Goal: Information Seeking & Learning: Learn about a topic

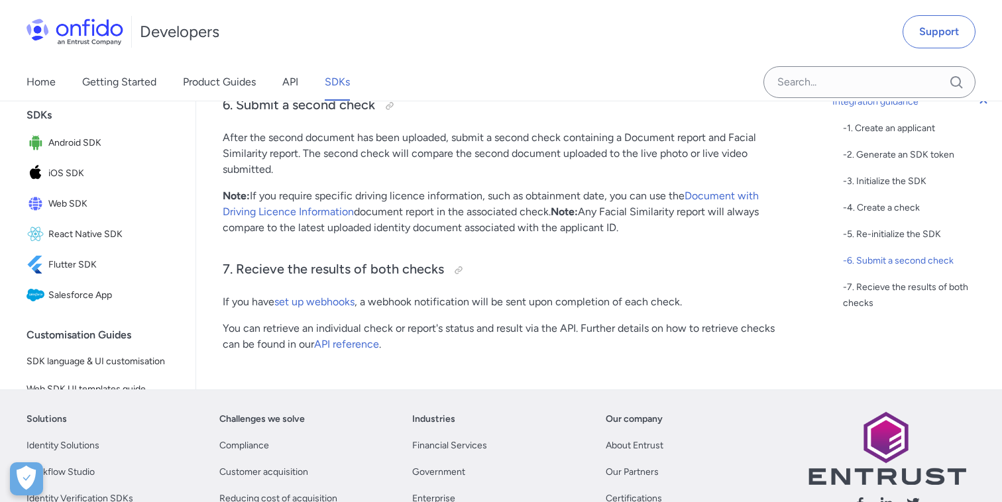
scroll to position [4071, 0]
click at [287, 76] on link "API" at bounding box center [290, 82] width 16 height 37
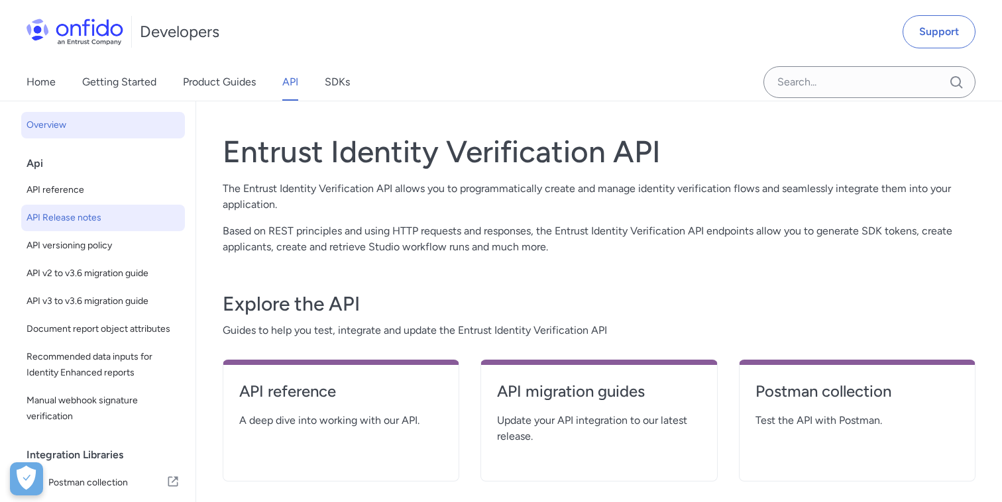
click at [71, 213] on span "API Release notes" at bounding box center [103, 218] width 153 height 16
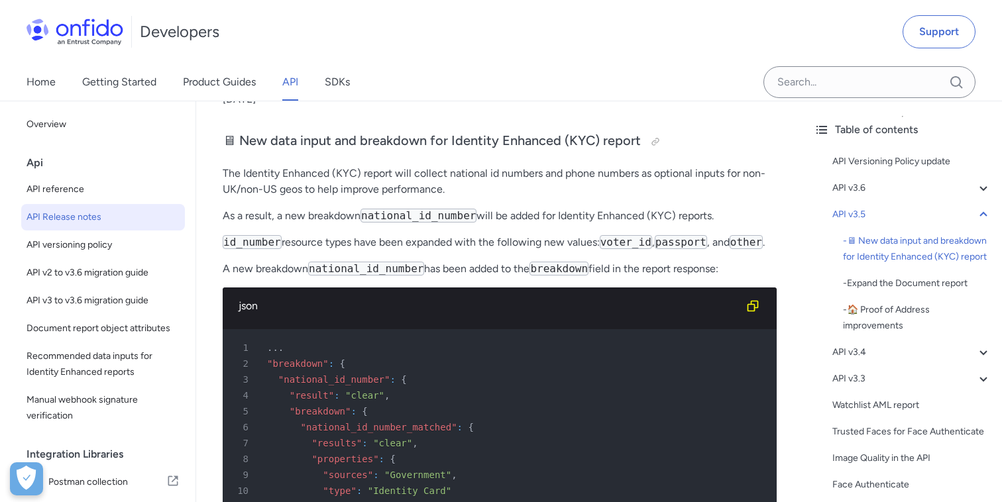
scroll to position [775, 0]
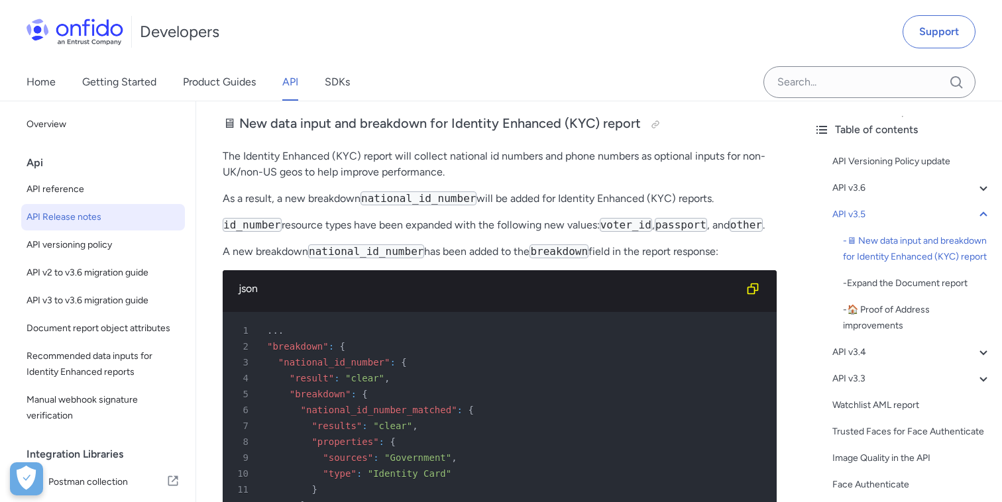
click at [397, 203] on code "national_id_number" at bounding box center [419, 199] width 116 height 14
click at [392, 201] on code "national_id_number" at bounding box center [419, 199] width 116 height 14
copy code "national_id_number"
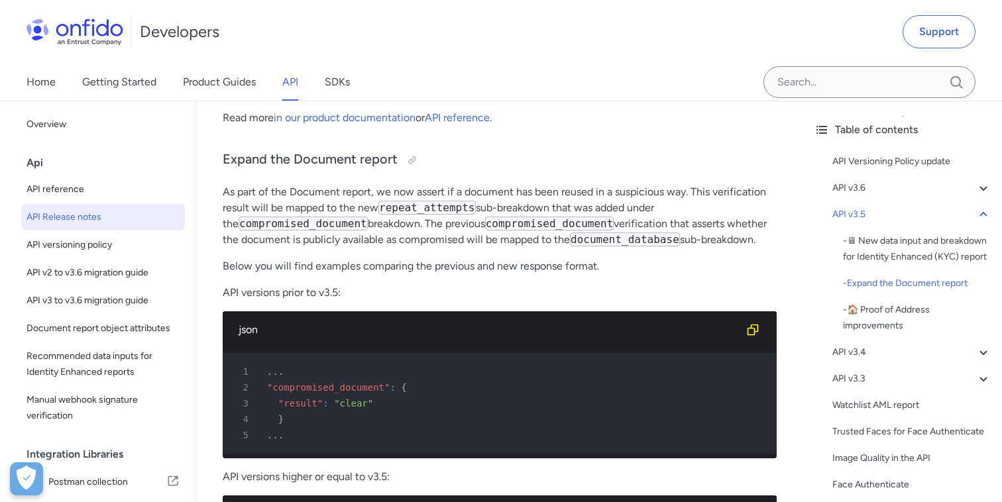
scroll to position [1274, 0]
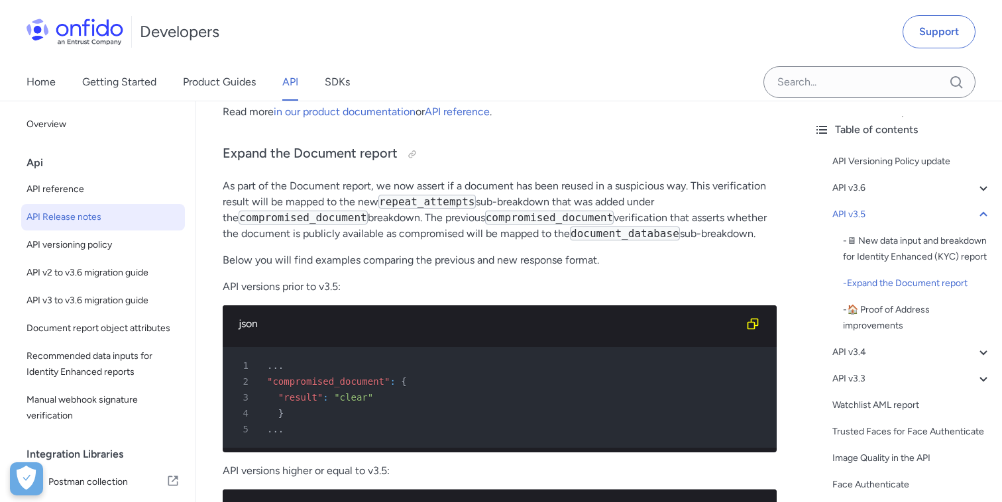
click at [590, 241] on p "As part of the Document report, we now assert if a document has been reused in …" at bounding box center [500, 210] width 554 height 64
copy code "document_database"
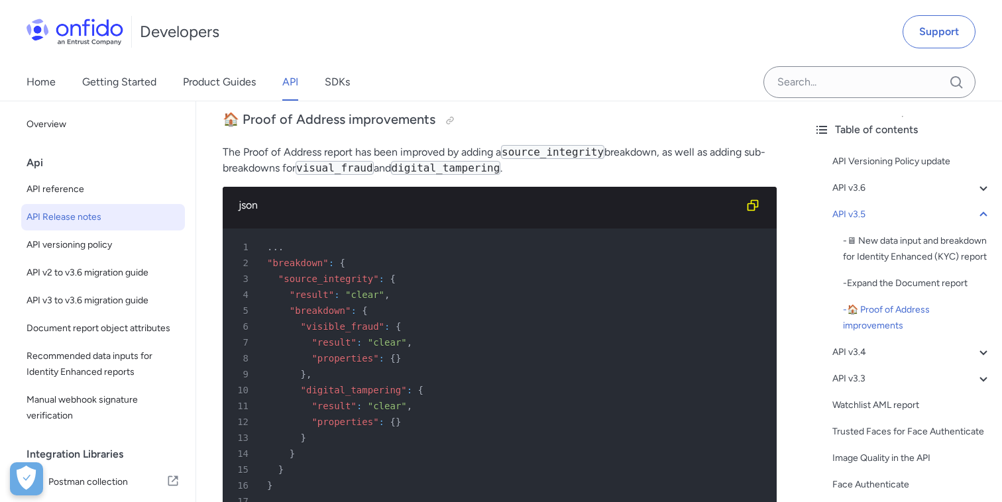
scroll to position [2078, 0]
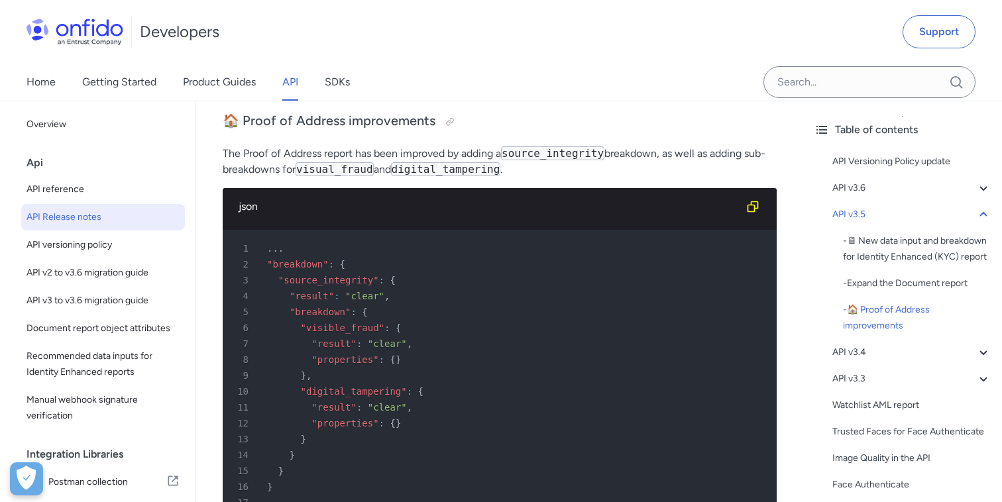
click at [529, 157] on code "source_integrity" at bounding box center [552, 153] width 103 height 14
copy code "source_integrity"
click at [418, 320] on div "6 "visible_fraud" : {" at bounding box center [493, 328] width 530 height 16
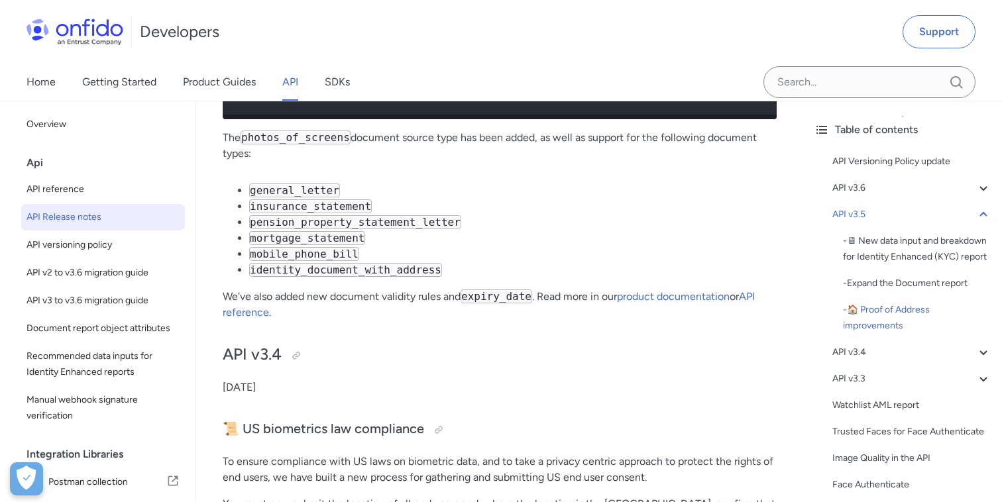
scroll to position [2498, 0]
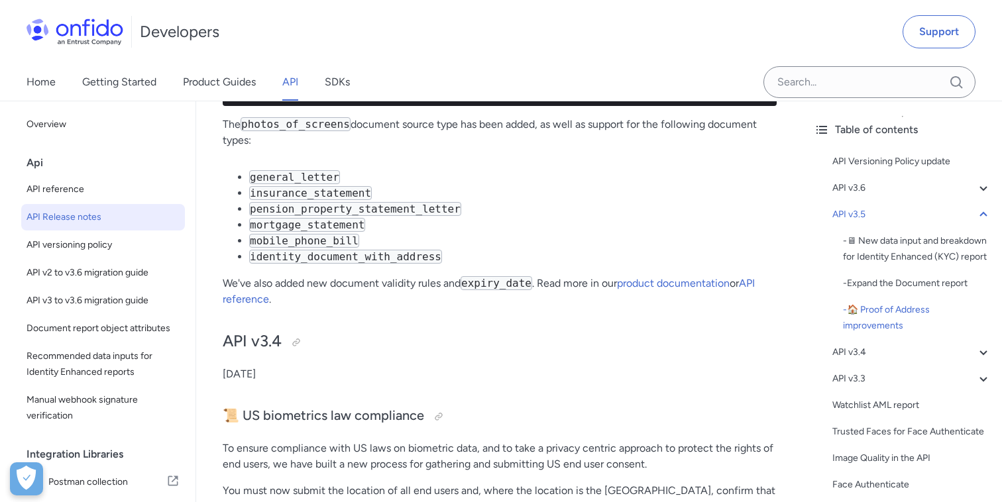
click at [266, 121] on code "photos_of_screens" at bounding box center [296, 124] width 110 height 14
copy code "photos_of_screens"
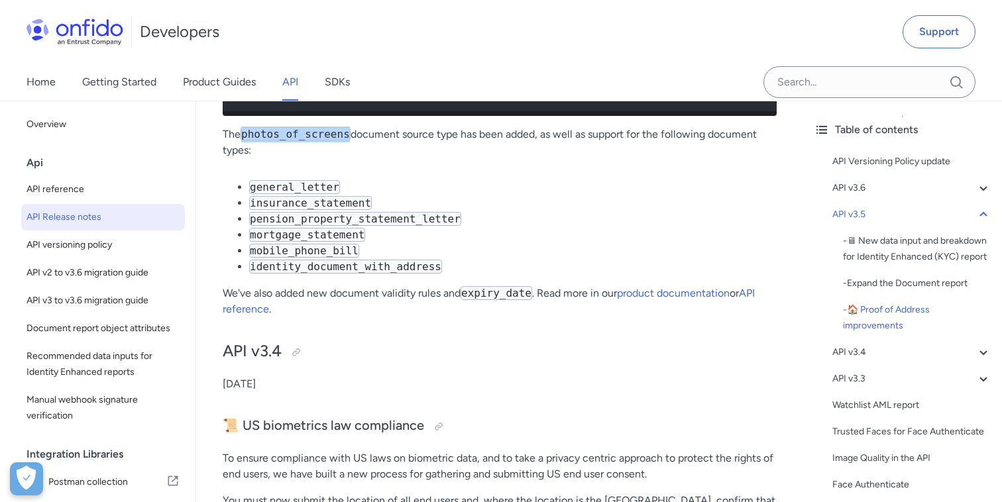
scroll to position [2477, 0]
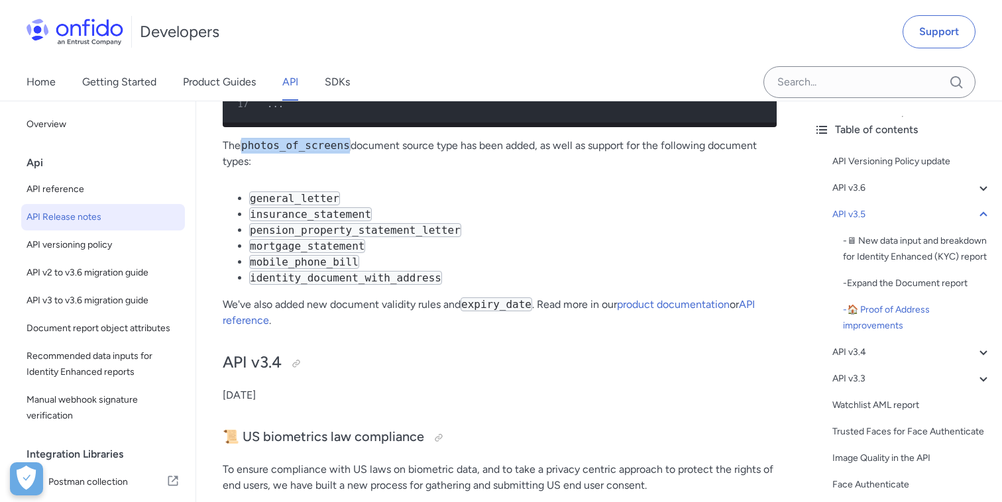
click at [281, 200] on code "general_letter" at bounding box center [294, 199] width 91 height 14
copy code "general_letter"
click at [280, 197] on code "general_letter" at bounding box center [294, 199] width 91 height 14
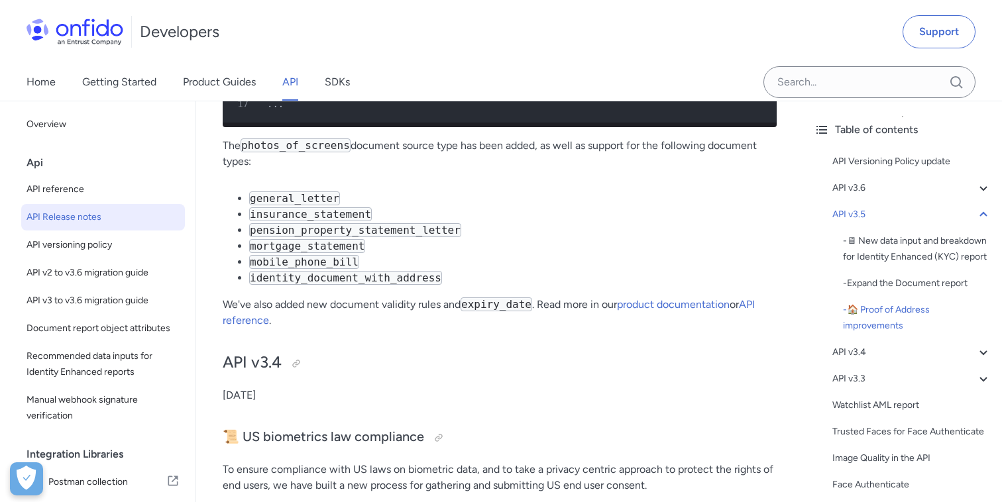
click at [280, 213] on code "insurance_statement" at bounding box center [310, 214] width 123 height 14
copy code "insurance_statement"
click at [291, 147] on code "photos_of_screens" at bounding box center [296, 146] width 110 height 14
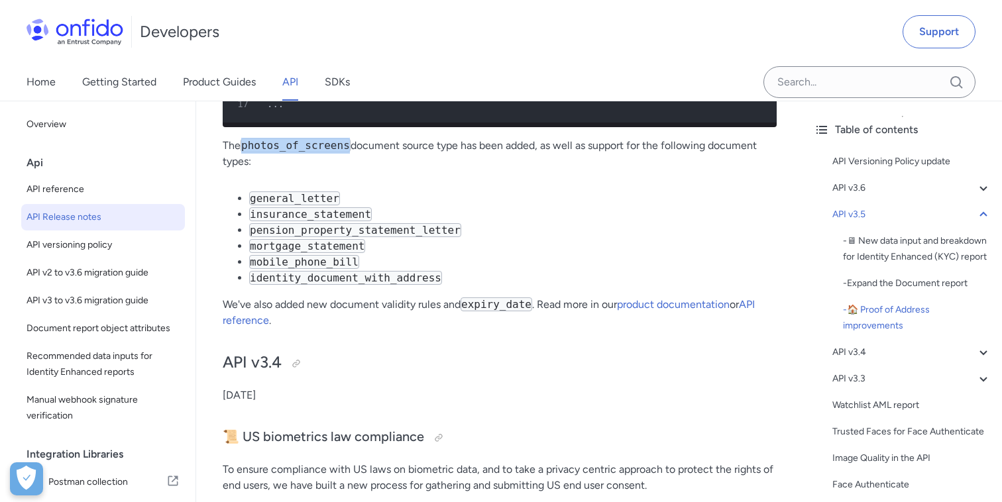
copy code "photos_of_screens"
click at [295, 233] on code "pension_property_statement_letter" at bounding box center [355, 230] width 212 height 14
copy code "pension_property_statement_letter"
click at [274, 243] on code "mortgage_statement" at bounding box center [307, 246] width 116 height 14
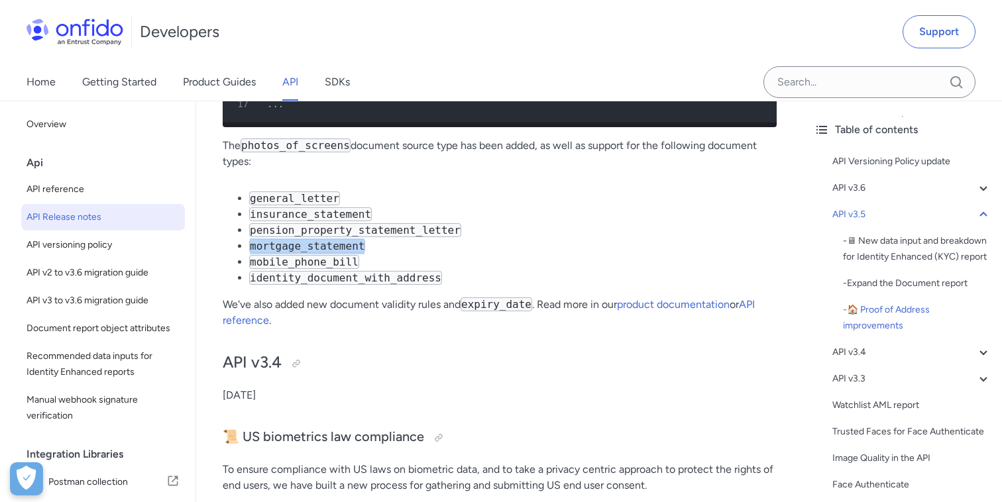
click at [274, 243] on code "mortgage_statement" at bounding box center [307, 246] width 116 height 14
copy code "mortgage_statement"
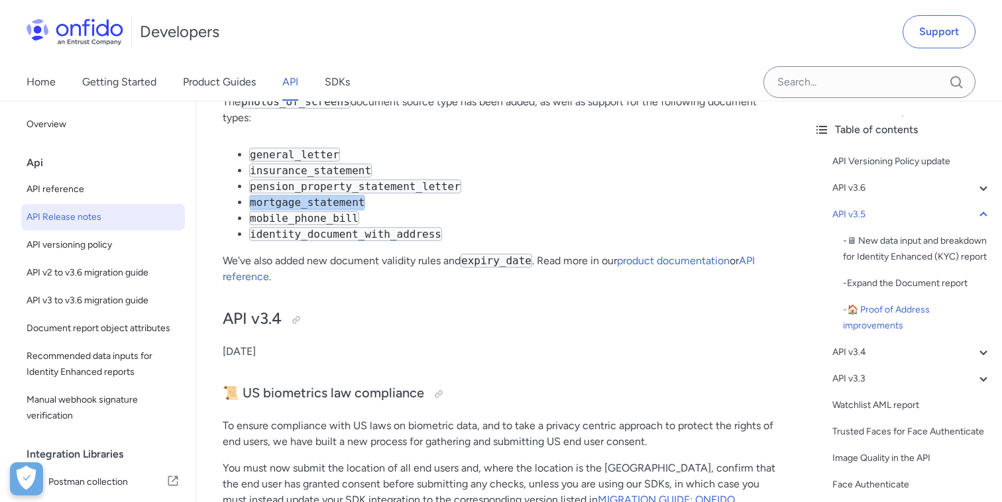
scroll to position [2534, 0]
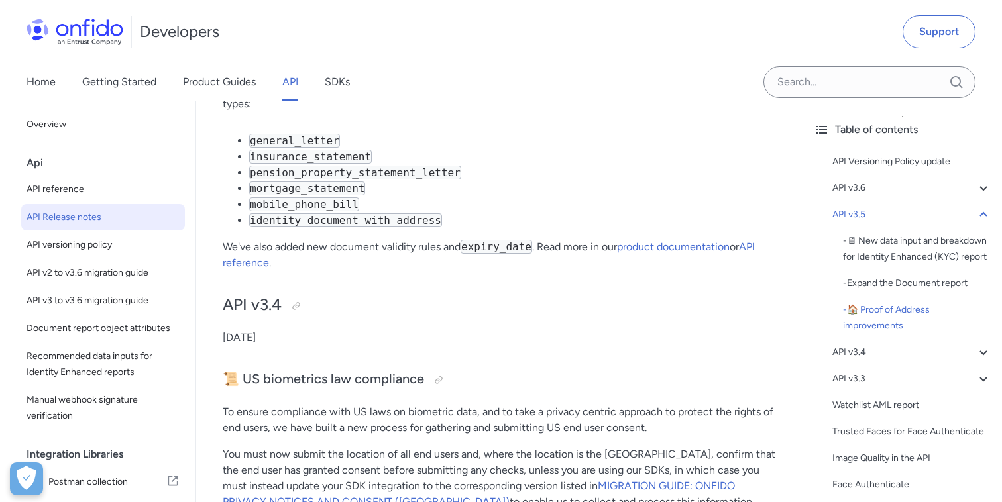
click at [472, 247] on code "expiry_date" at bounding box center [497, 247] width 72 height 14
copy code "expiry_date"
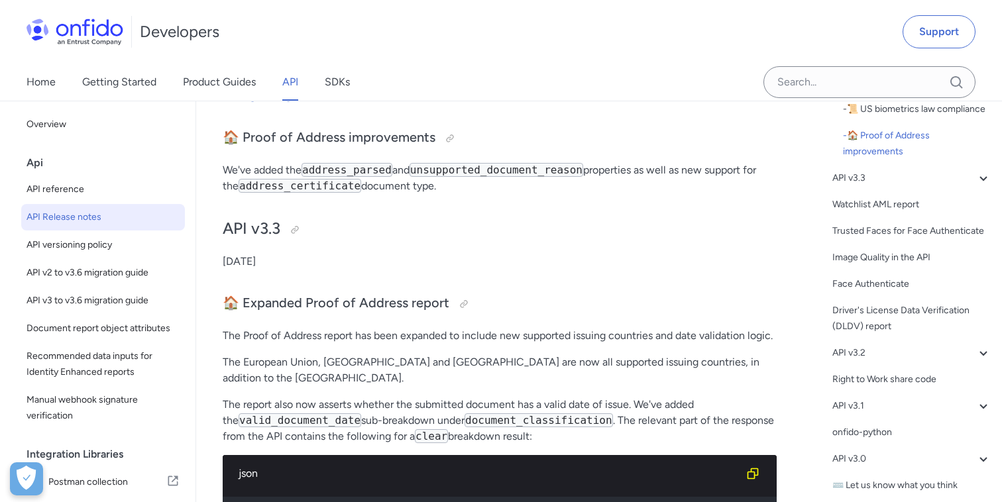
scroll to position [3437, 0]
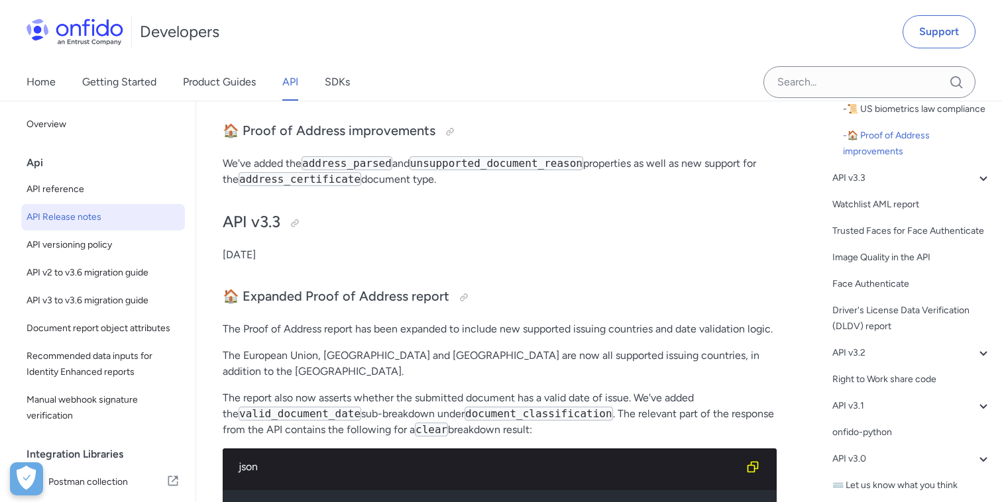
click at [321, 156] on code "address_parsed" at bounding box center [347, 163] width 91 height 14
click at [446, 156] on code "unsupported_document_reason" at bounding box center [497, 163] width 174 height 14
click at [278, 172] on code "address_certificate" at bounding box center [300, 179] width 123 height 14
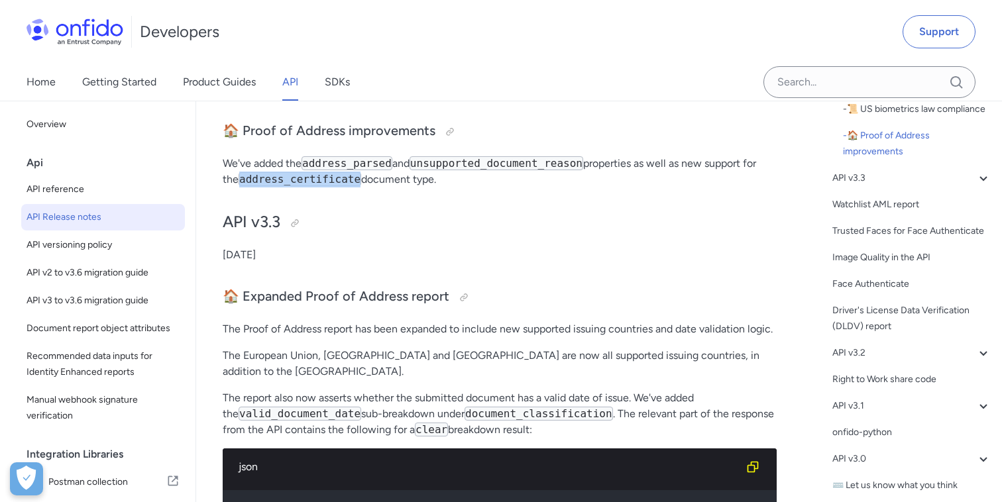
click at [278, 172] on code "address_certificate" at bounding box center [300, 179] width 123 height 14
click at [416, 166] on p "We've added the address_parsed and unsupported_document_reason properties as we…" at bounding box center [500, 172] width 554 height 32
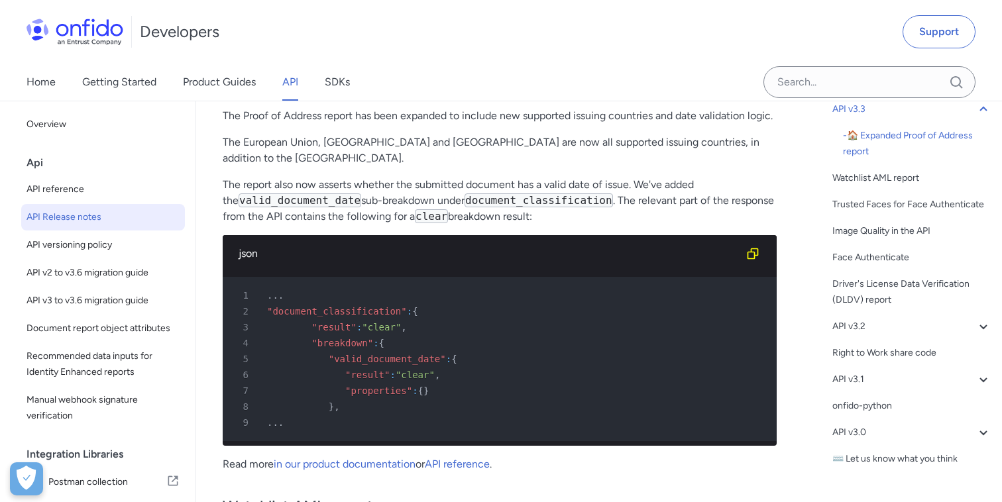
scroll to position [3661, 0]
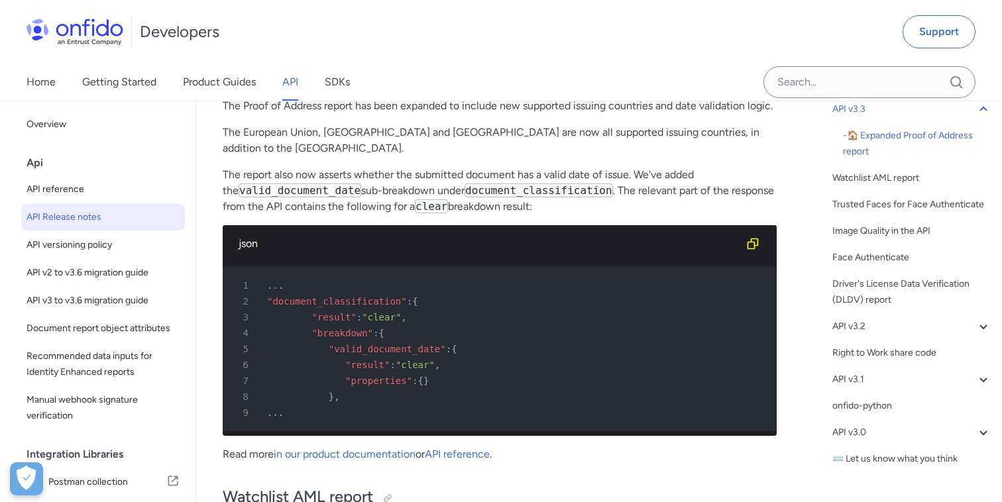
click at [291, 184] on code "valid_document_date" at bounding box center [300, 191] width 123 height 14
click at [500, 184] on code "document_classification" at bounding box center [539, 191] width 148 height 14
click at [313, 173] on p "The report also now asserts whether the submitted document has a valid date of …" at bounding box center [500, 191] width 554 height 48
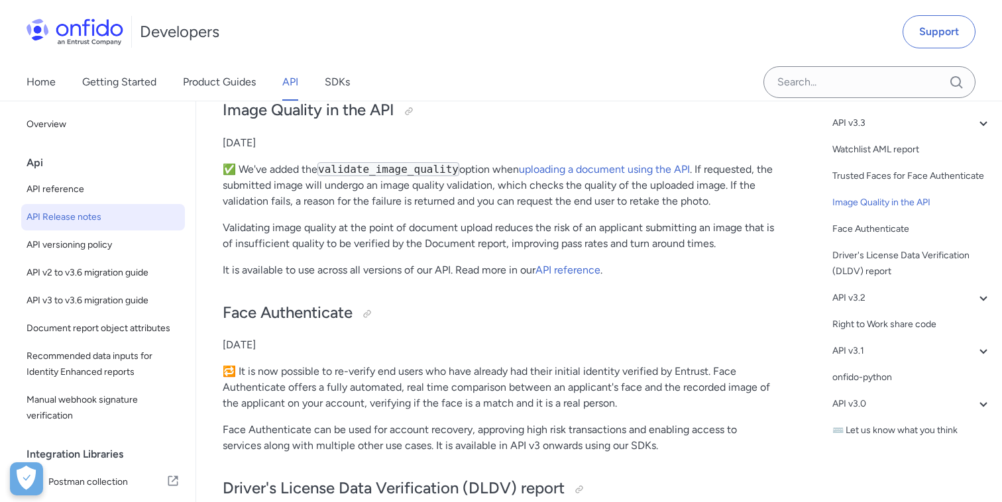
scroll to position [4355, 0]
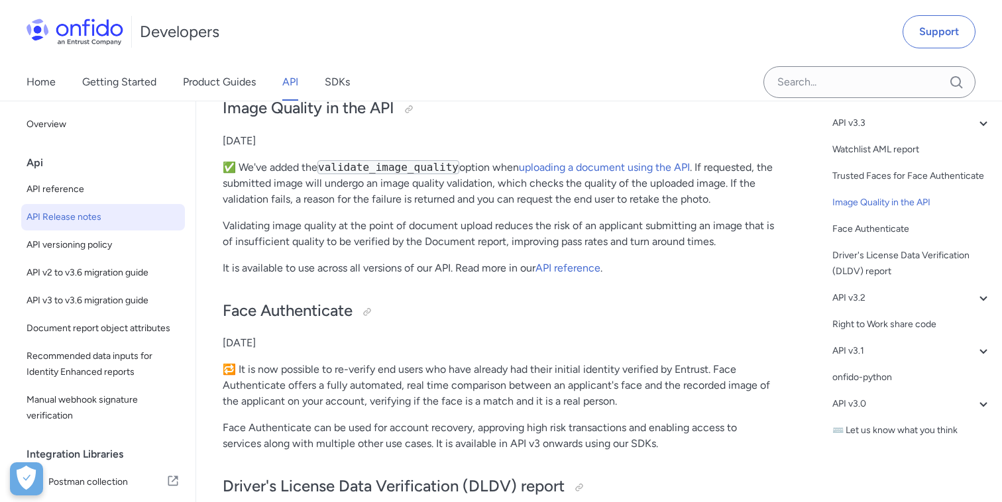
click at [341, 160] on code "validate_image_quality" at bounding box center [388, 167] width 142 height 14
click at [347, 160] on code "validate_image_quality" at bounding box center [388, 167] width 142 height 14
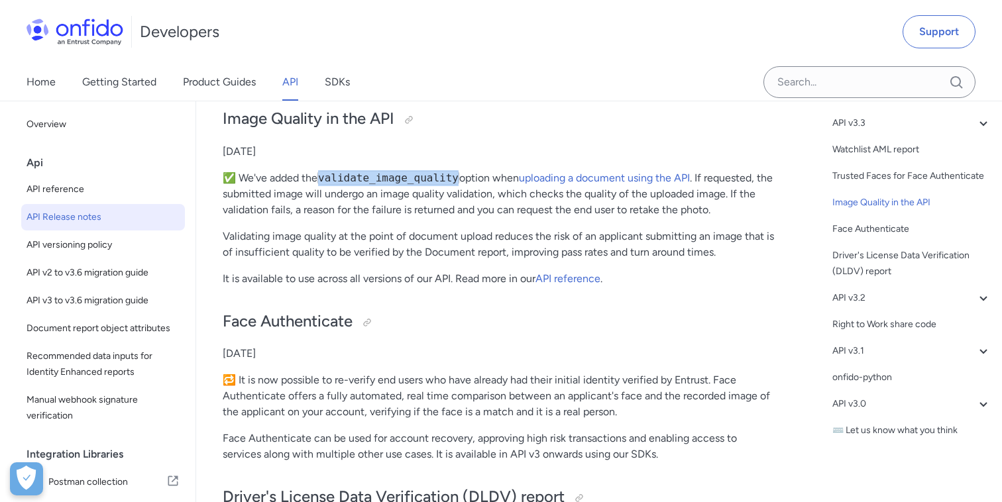
scroll to position [4343, 0]
click at [517, 178] on p "✅ We've added the validate_image_quality option when uploading a document using…" at bounding box center [500, 196] width 554 height 48
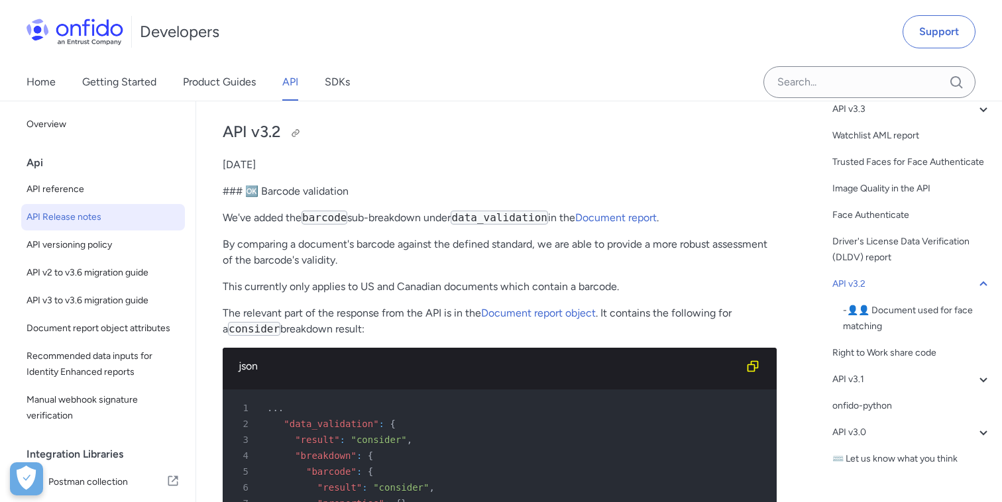
scroll to position [4911, 0]
click at [333, 212] on code "barcode" at bounding box center [325, 219] width 46 height 14
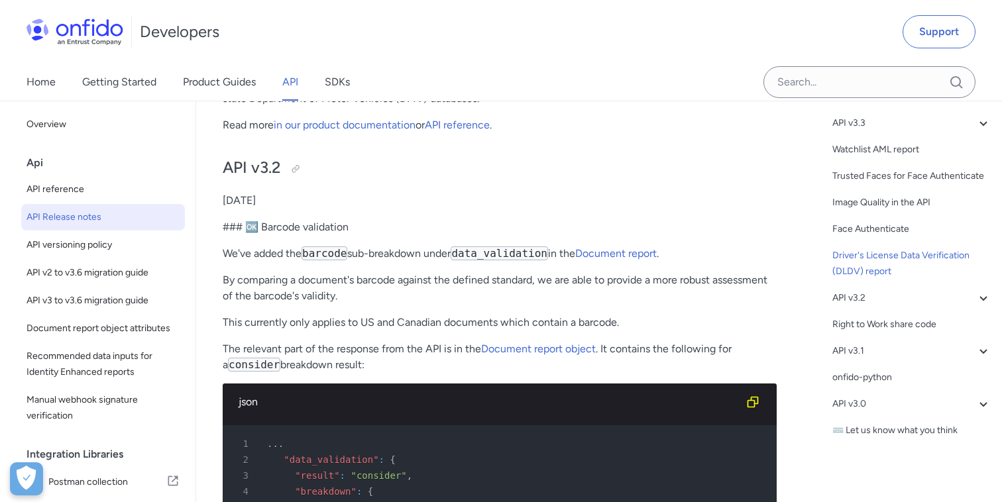
scroll to position [4889, 0]
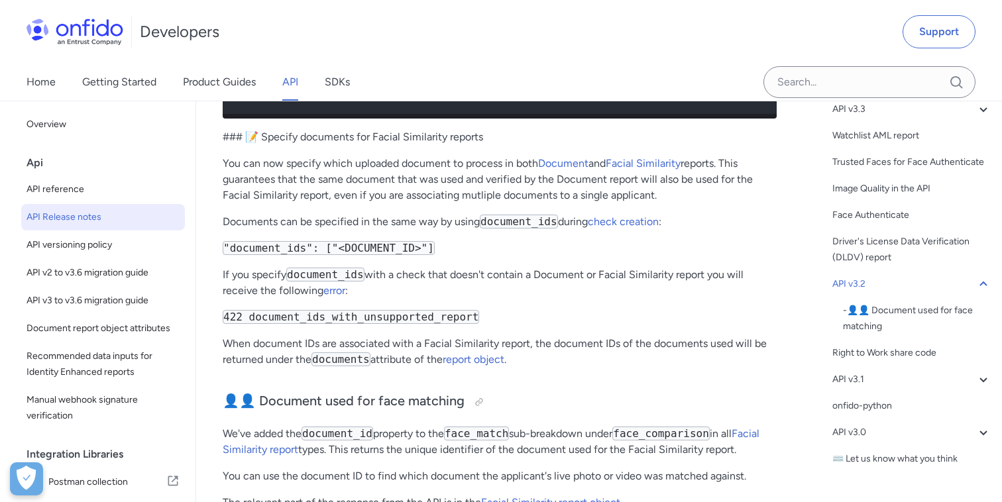
click at [278, 129] on p "### 📝 Specify documents for Facial Similarity reports" at bounding box center [500, 137] width 554 height 16
drag, startPoint x: 278, startPoint y: 124, endPoint x: 419, endPoint y: 134, distance: 140.8
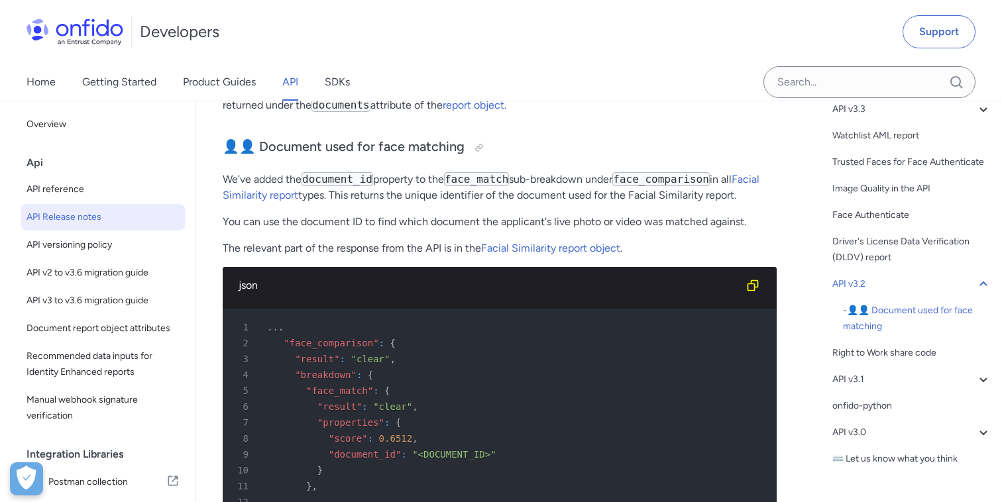
scroll to position [5619, 0]
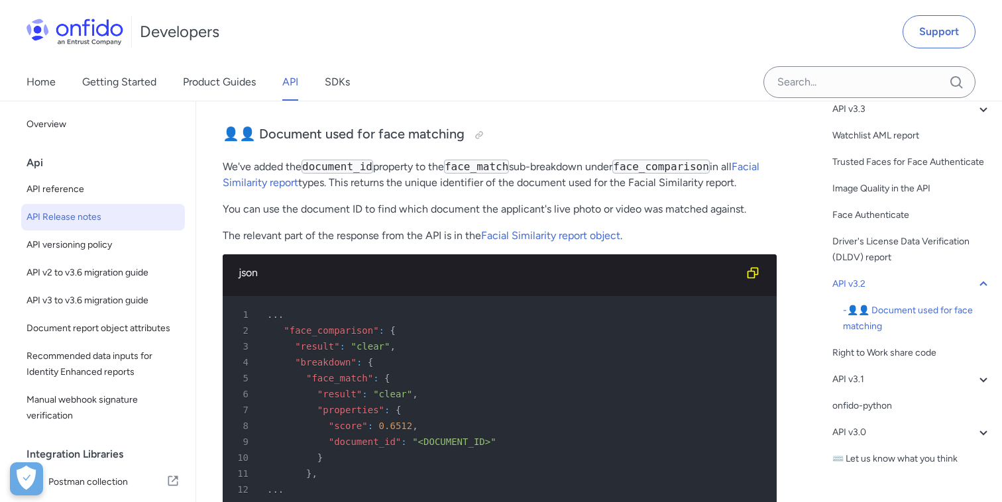
click at [337, 160] on code "document_id" at bounding box center [338, 167] width 72 height 14
click at [484, 160] on code "face_match" at bounding box center [476, 167] width 65 height 14
click at [426, 159] on p "We've added the document_id property to the face_match sub-breakdown under face…" at bounding box center [500, 175] width 554 height 32
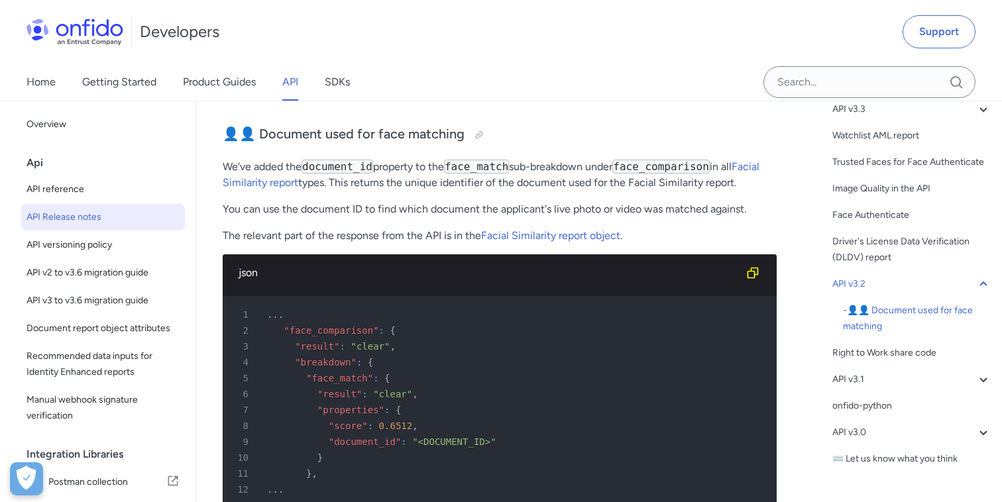
click at [471, 160] on code "face_match" at bounding box center [476, 167] width 65 height 14
click at [640, 160] on code "face_comparison" at bounding box center [660, 167] width 97 height 14
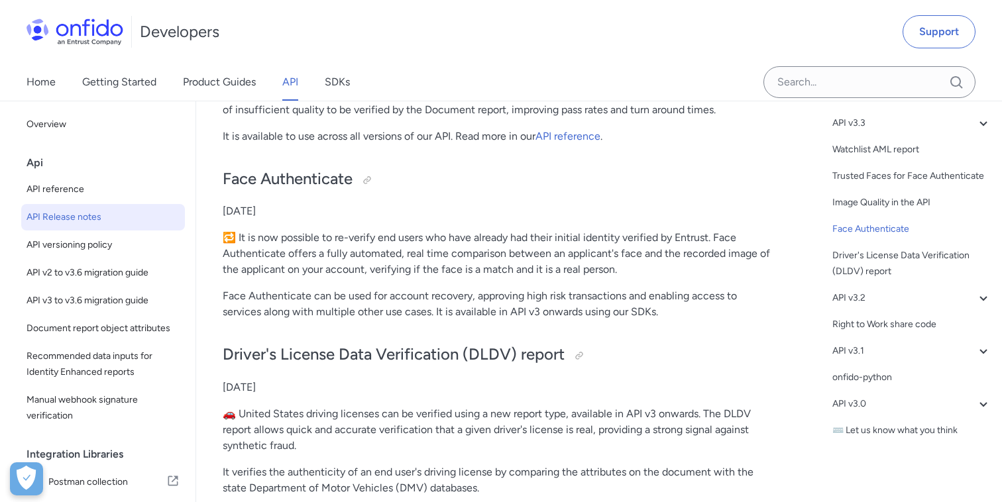
scroll to position [4473, 0]
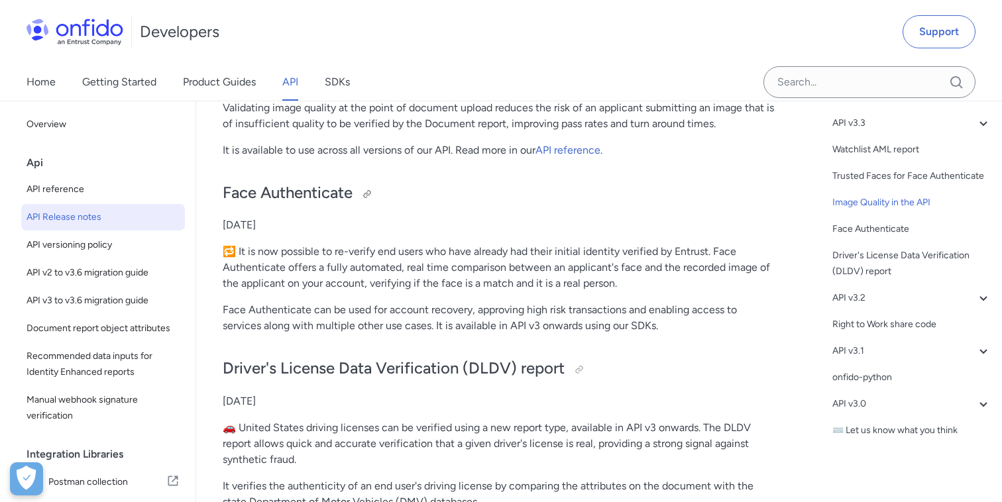
click at [240, 182] on h2 "Face Authenticate" at bounding box center [500, 193] width 554 height 23
click at [319, 182] on h2 "Face Authenticate" at bounding box center [500, 193] width 554 height 23
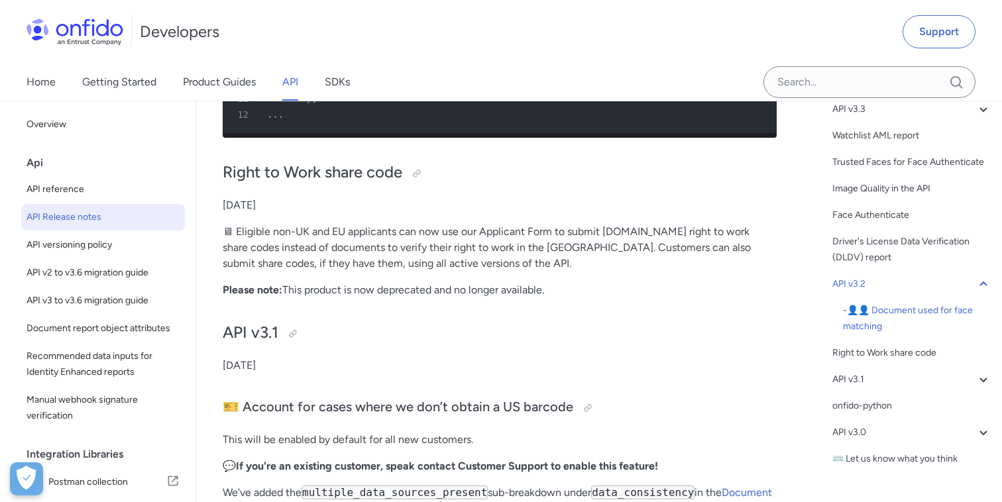
scroll to position [144, 0]
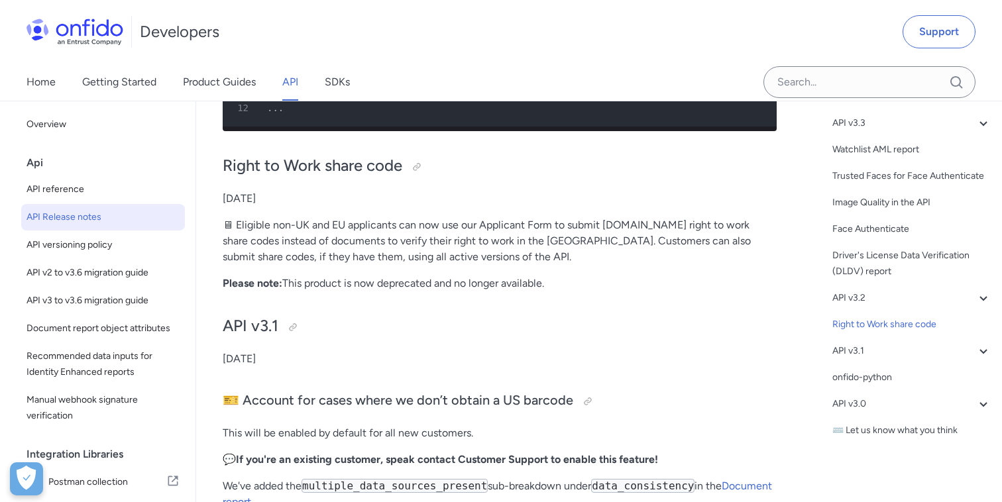
click at [238, 277] on strong "Please note:" at bounding box center [253, 283] width 60 height 13
click at [530, 276] on p "Please note: This product is now deprecated and no longer available." at bounding box center [500, 284] width 554 height 16
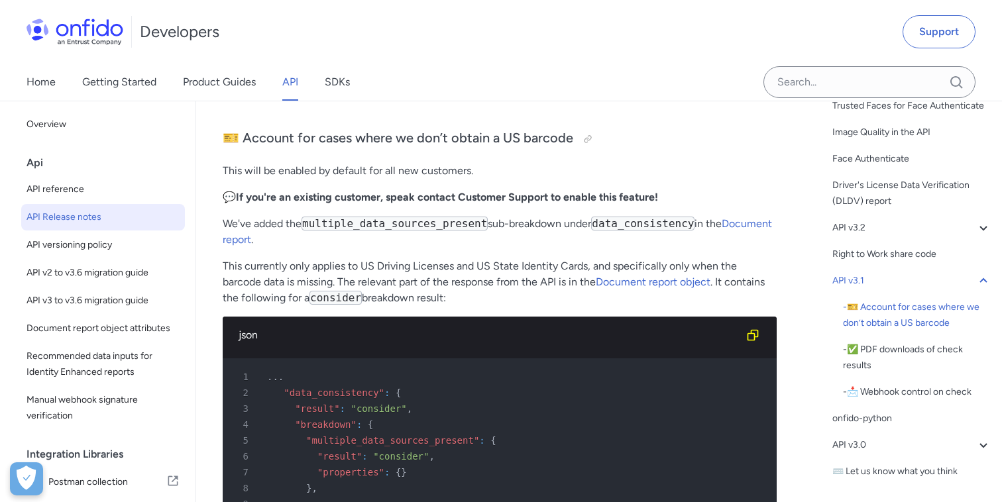
scroll to position [6264, 0]
click at [323, 216] on code "multiple_data_sources_present" at bounding box center [395, 223] width 186 height 14
click at [333, 216] on code "multiple_data_sources_present" at bounding box center [395, 223] width 186 height 14
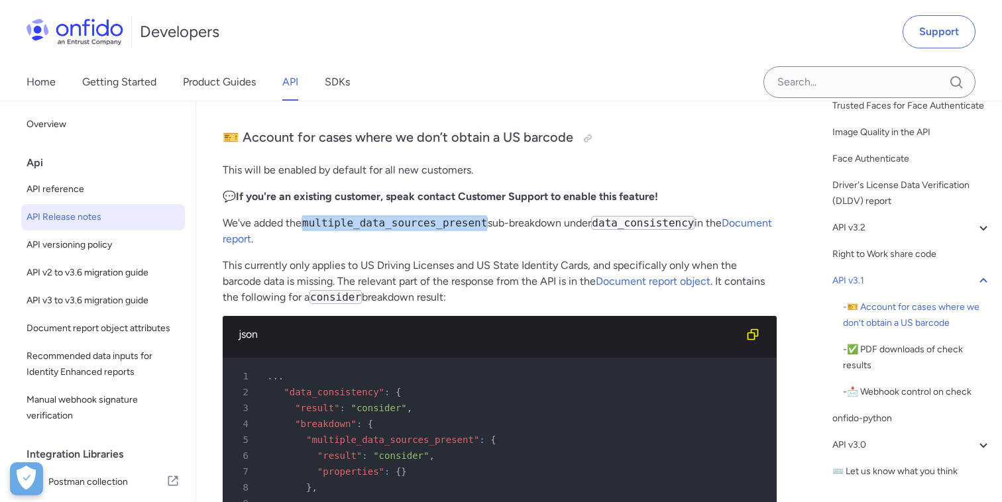
click at [333, 216] on code "multiple_data_sources_present" at bounding box center [395, 223] width 186 height 14
click at [336, 216] on code "multiple_data_sources_present" at bounding box center [395, 223] width 186 height 14
click at [620, 216] on code "data_consistency" at bounding box center [642, 223] width 103 height 14
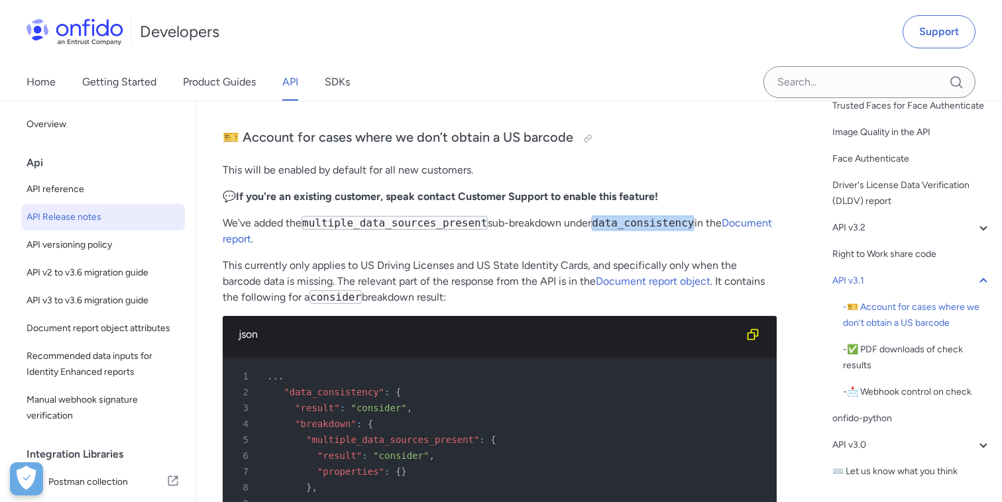
click at [620, 216] on code "data_consistency" at bounding box center [642, 223] width 103 height 14
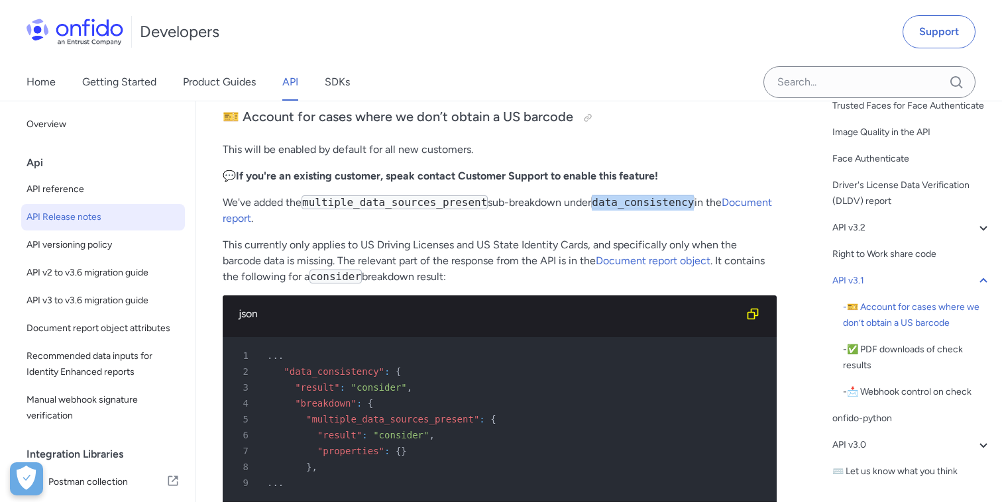
scroll to position [6304, 0]
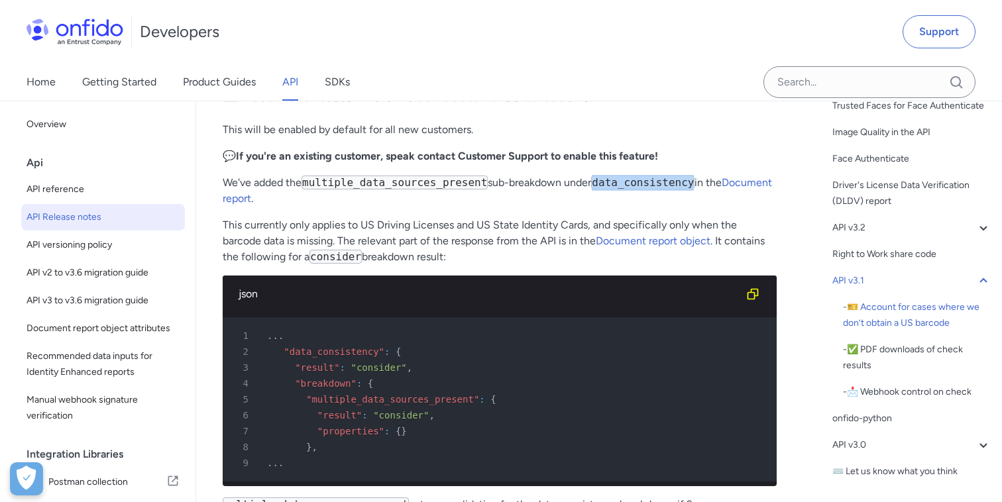
click at [447, 217] on p "This currently only applies to US Driving Licenses and US State Identity Cards,…" at bounding box center [500, 241] width 554 height 48
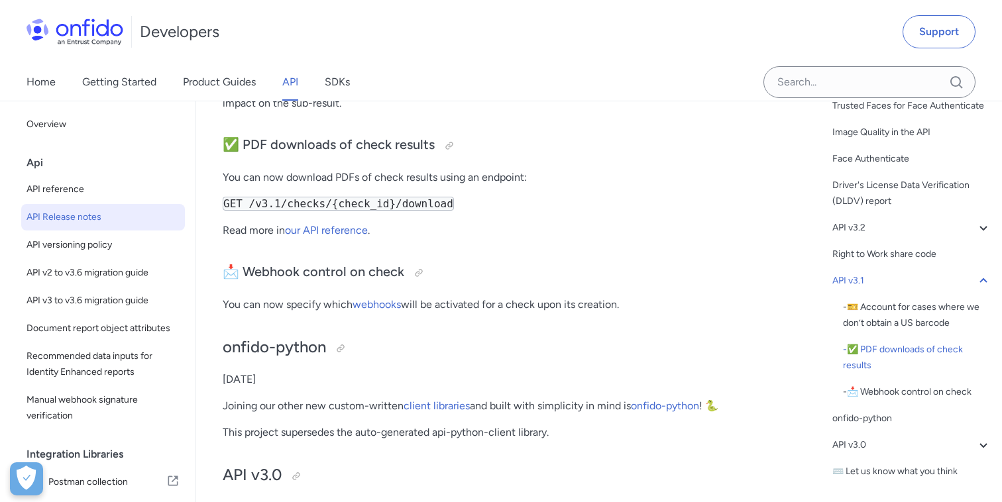
scroll to position [6764, 0]
click at [434, 268] on h3 "📩 Webhook control on check" at bounding box center [500, 273] width 554 height 21
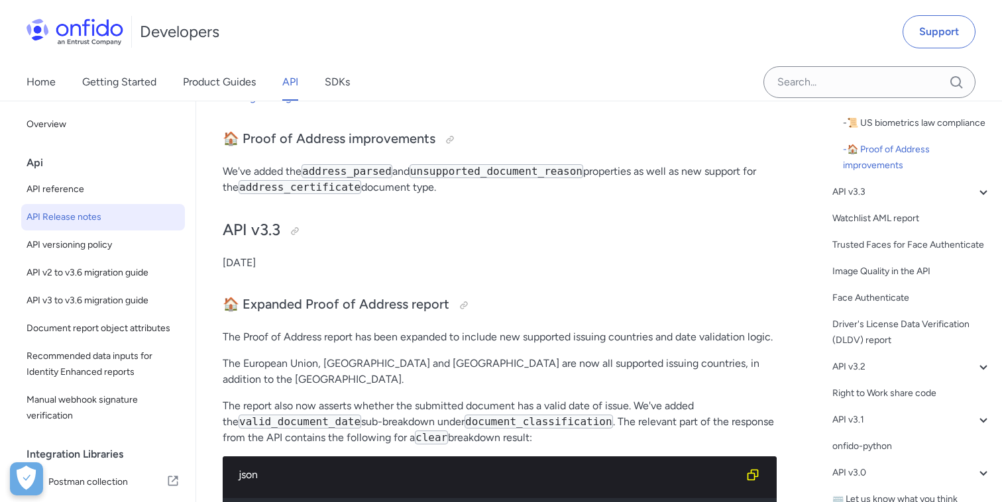
scroll to position [213, 0]
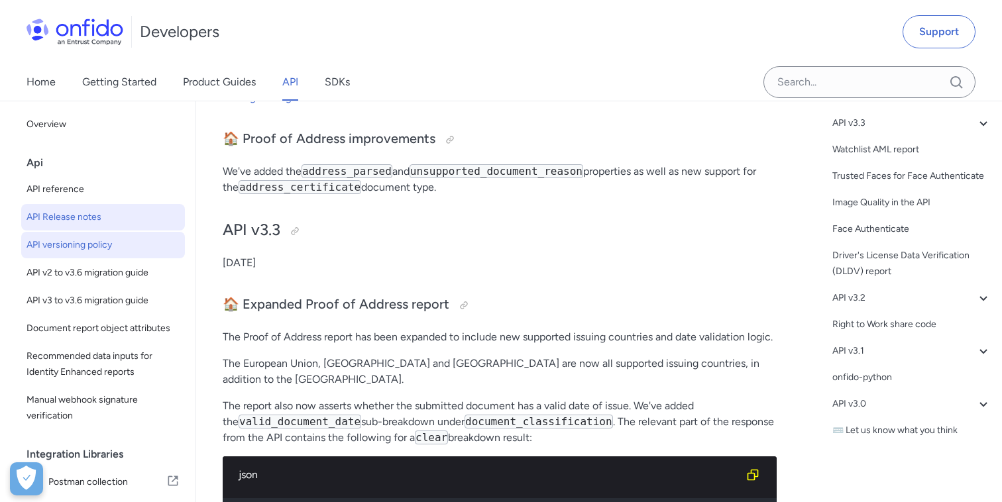
click at [89, 251] on span "API versioning policy" at bounding box center [103, 245] width 153 height 16
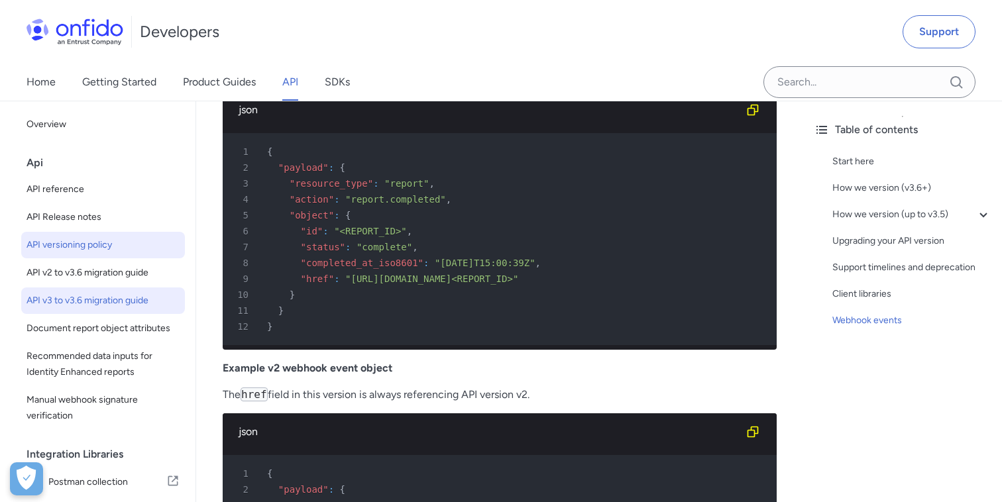
scroll to position [3684, 0]
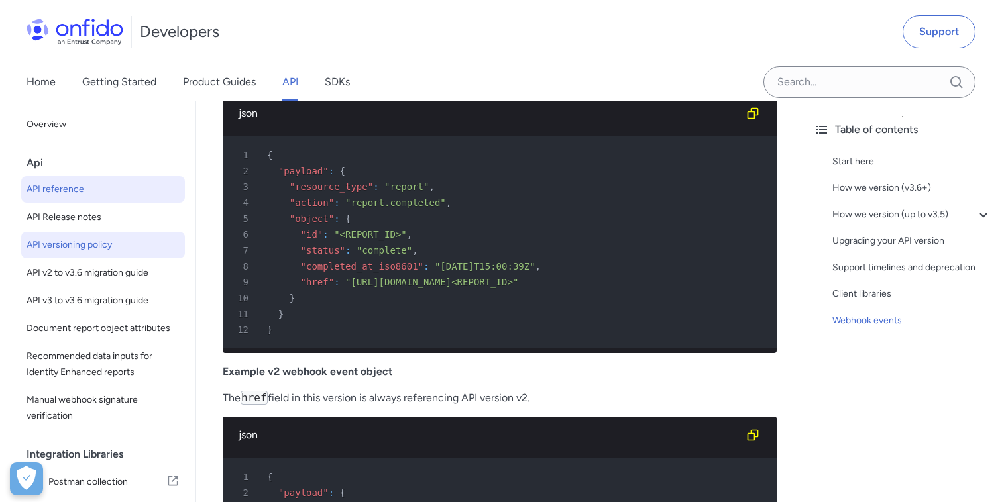
click at [56, 185] on span "API reference" at bounding box center [103, 190] width 153 height 16
select select "http"
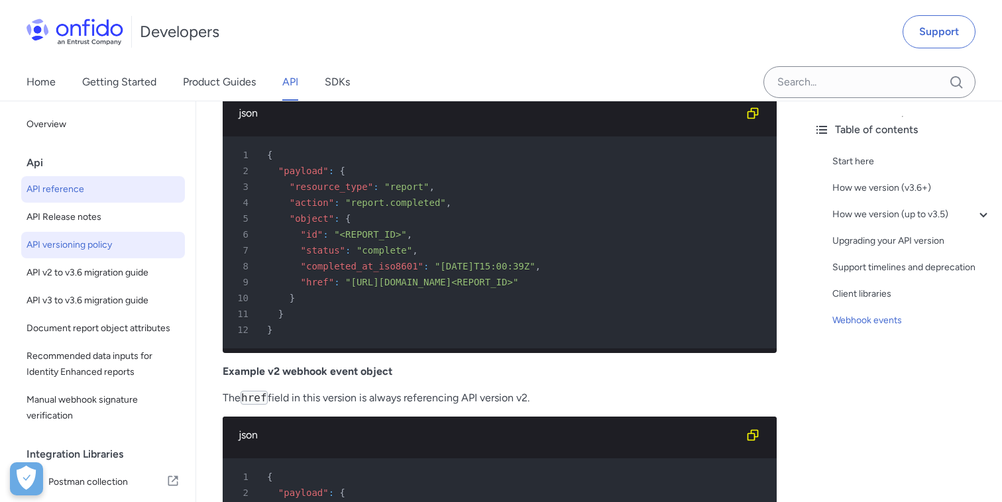
select select "http"
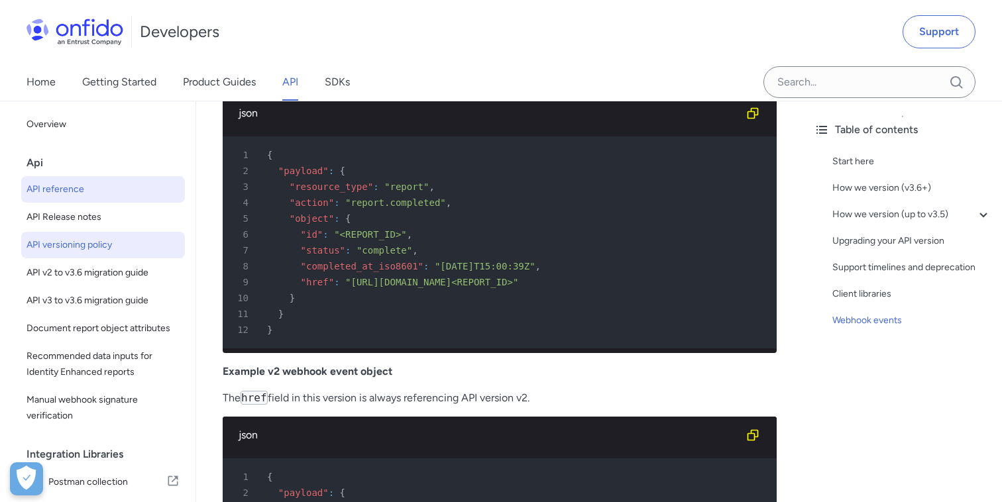
select select "http"
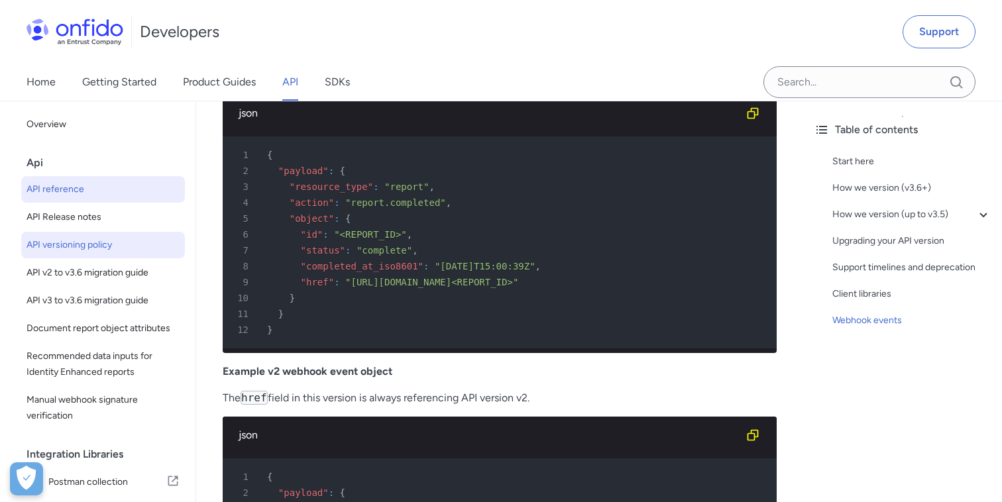
select select "http"
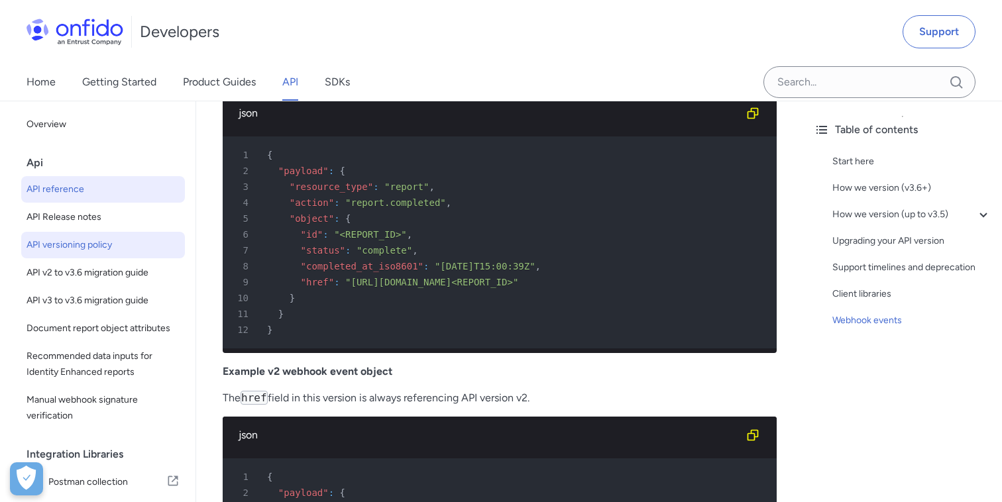
select select "http"
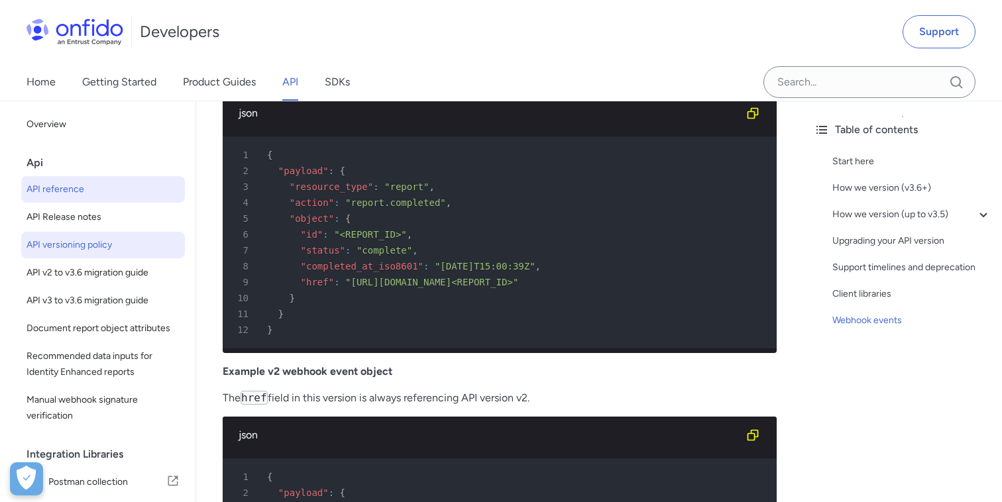
select select "http"
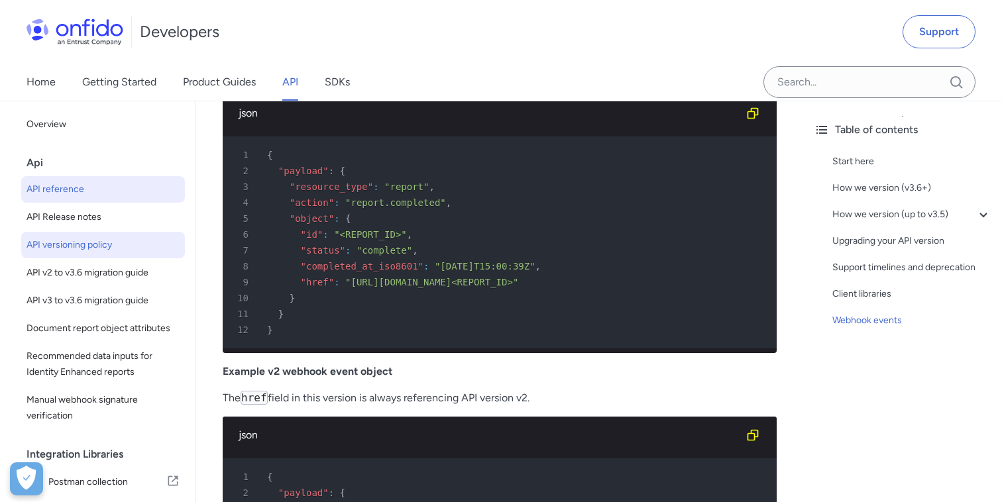
select select "http"
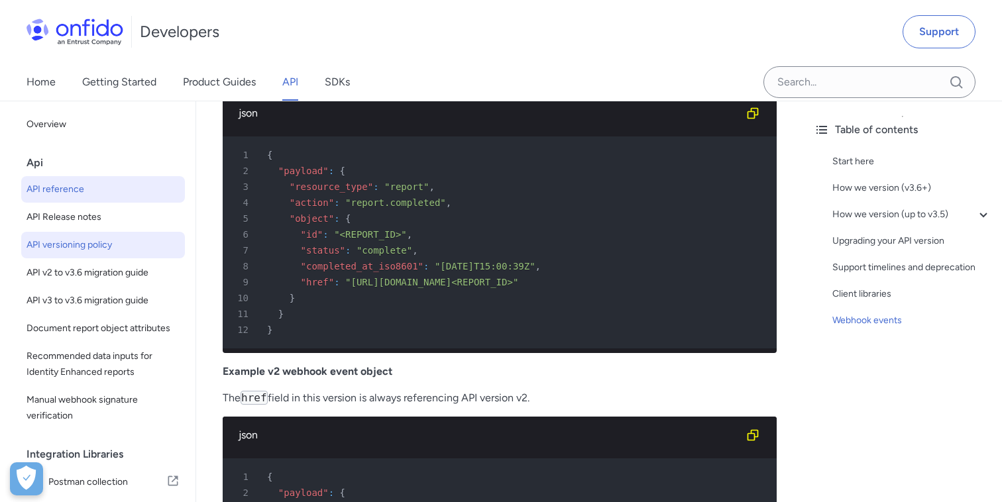
select select "http"
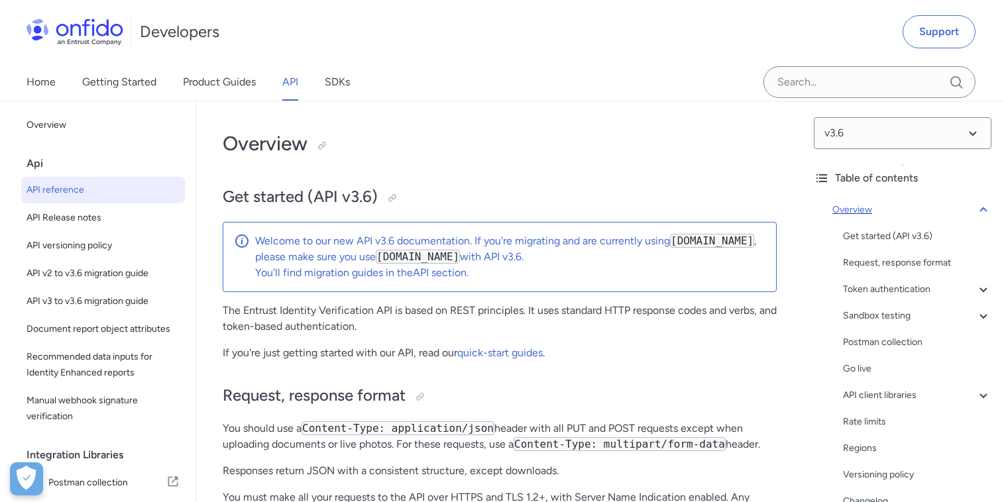
click at [981, 211] on icon at bounding box center [984, 210] width 16 height 16
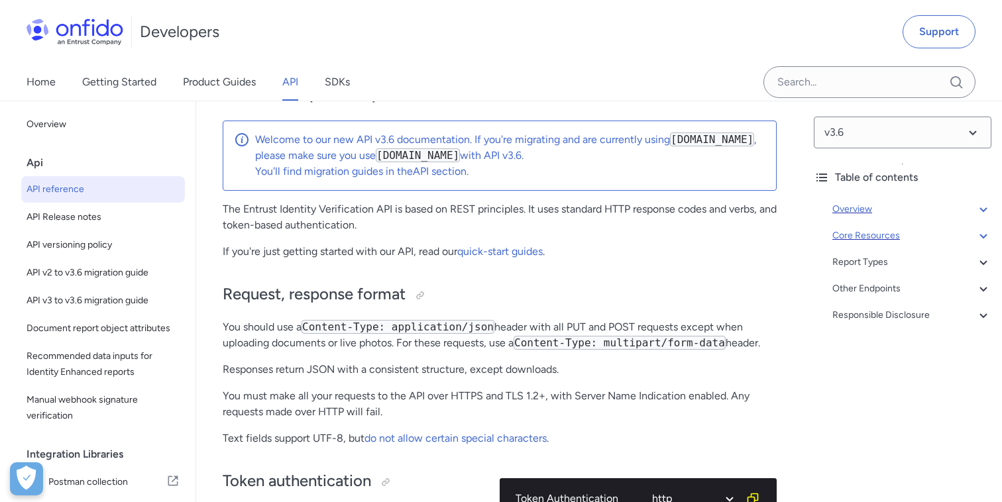
click at [883, 233] on div "Core Resources" at bounding box center [911, 236] width 159 height 16
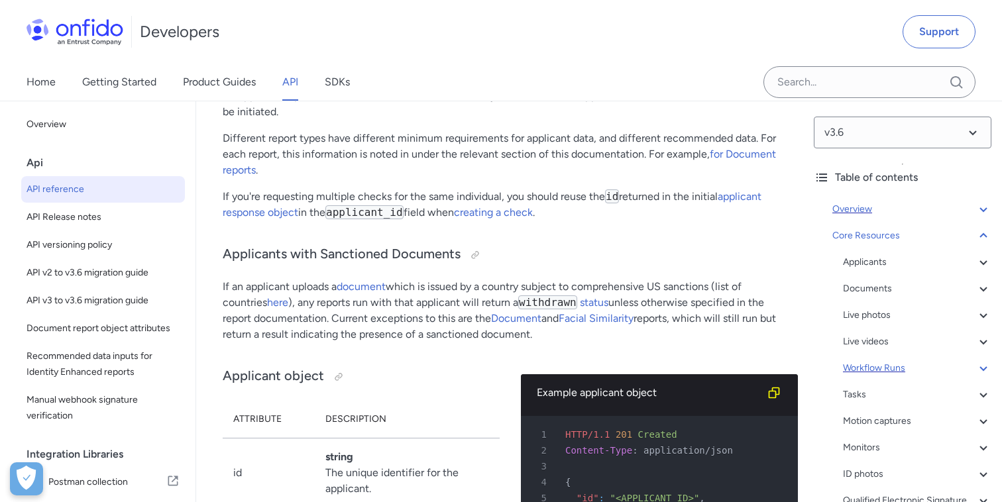
scroll to position [25, 0]
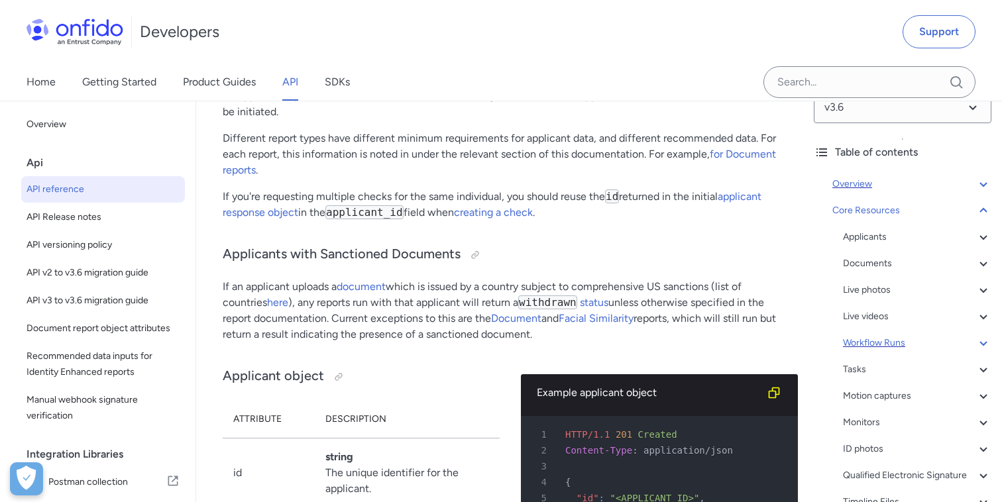
click at [871, 341] on div "Workflow Runs" at bounding box center [917, 343] width 148 height 16
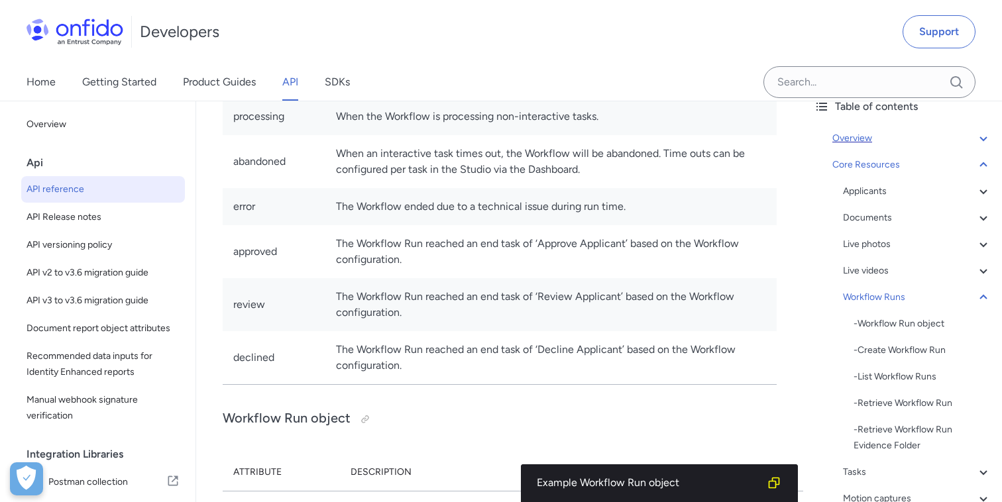
scroll to position [80, 0]
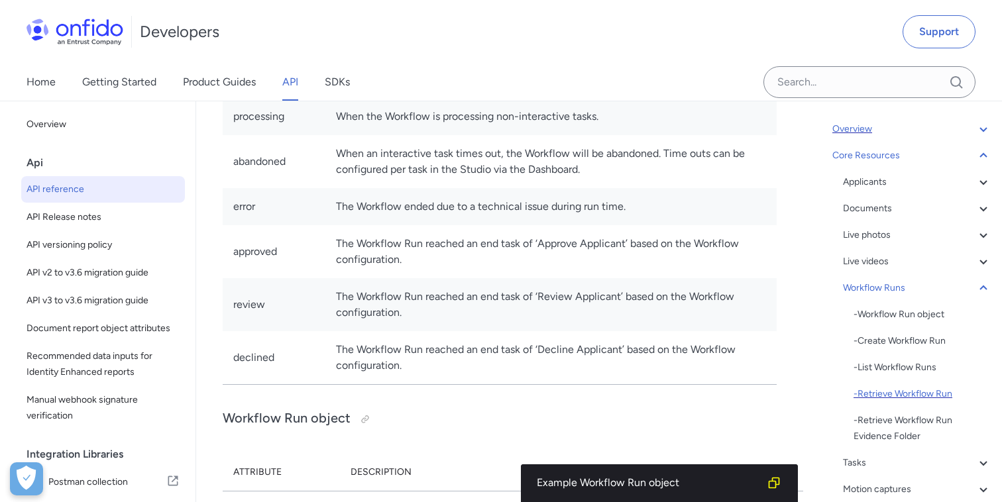
click at [902, 394] on div "- Retrieve Workflow Run" at bounding box center [923, 394] width 138 height 16
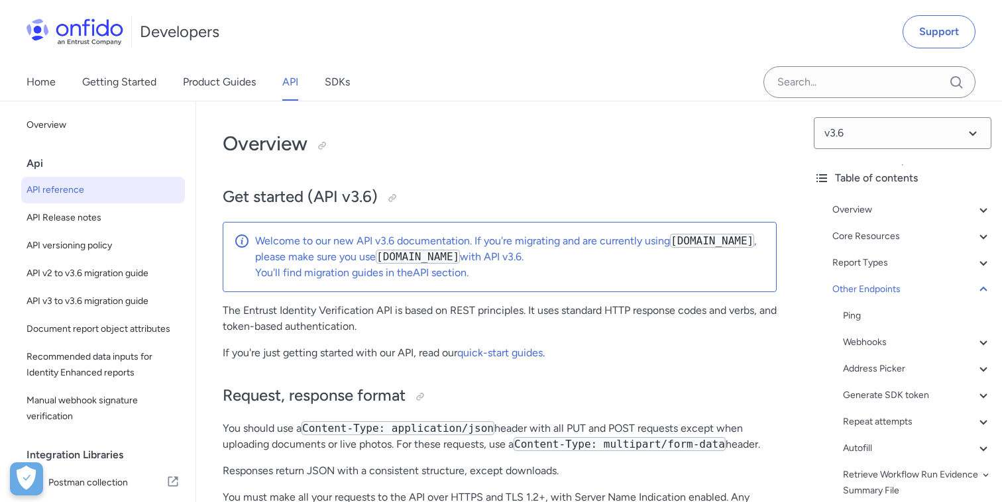
select select "http"
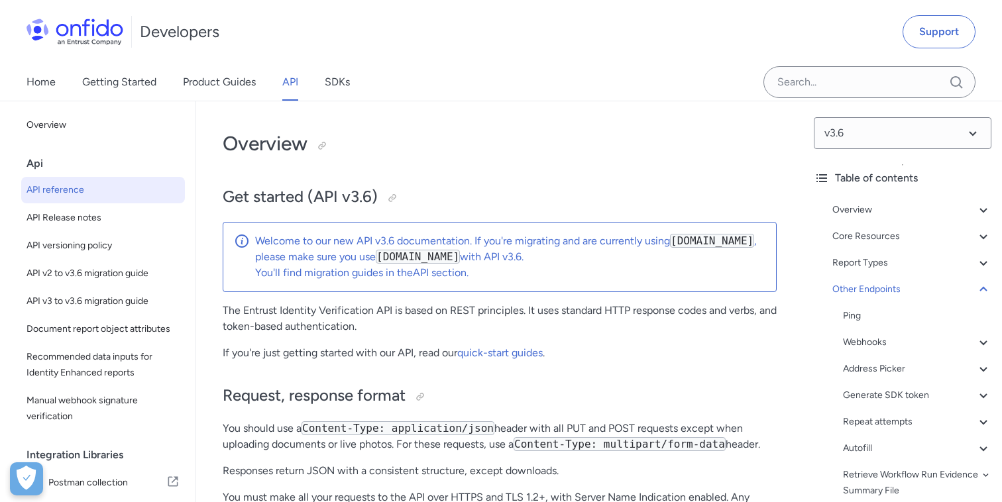
select select "http"
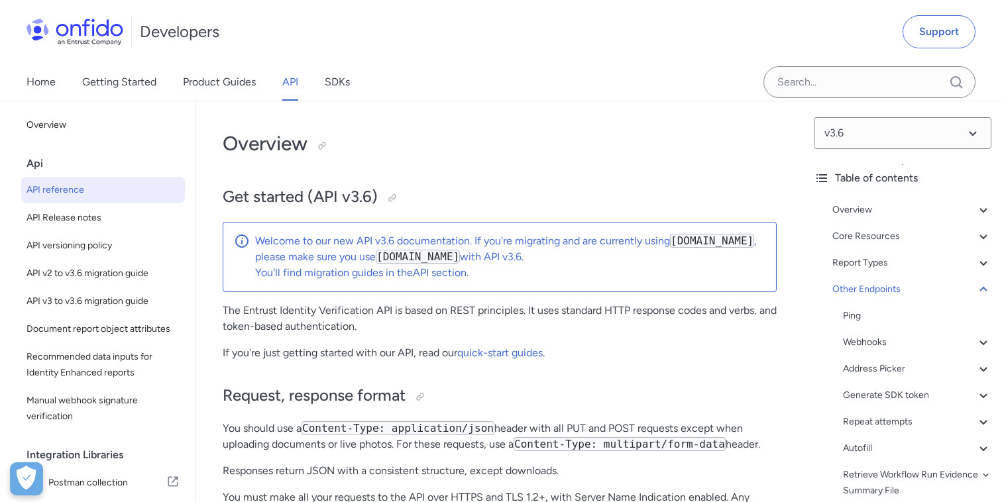
select select "http"
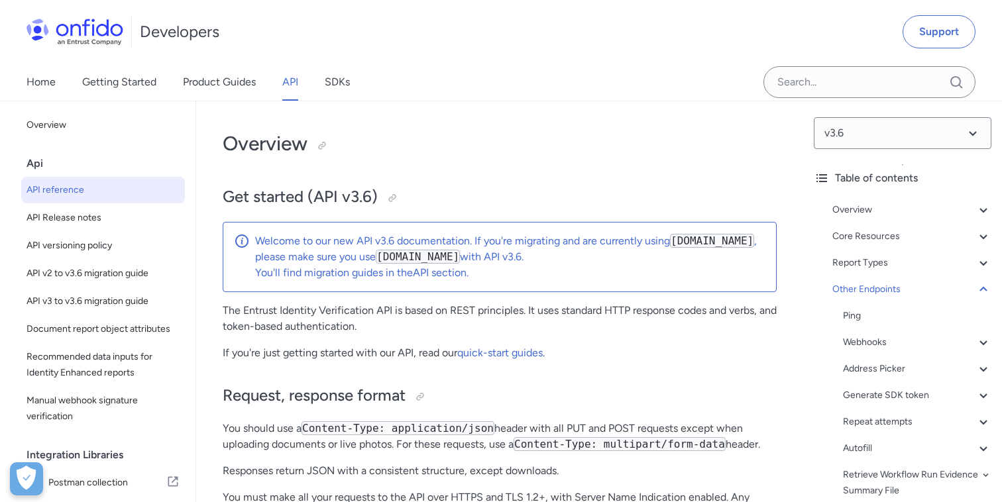
select select "http"
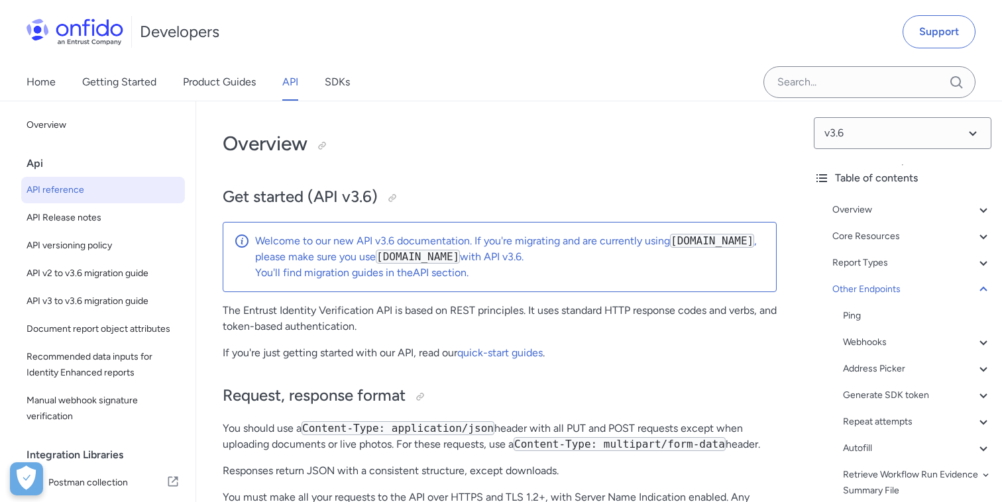
select select "http"
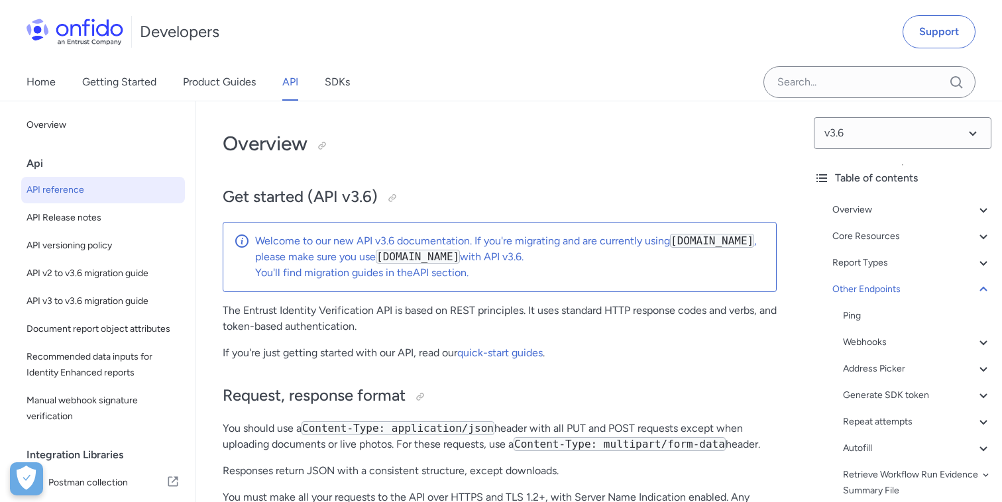
select select "http"
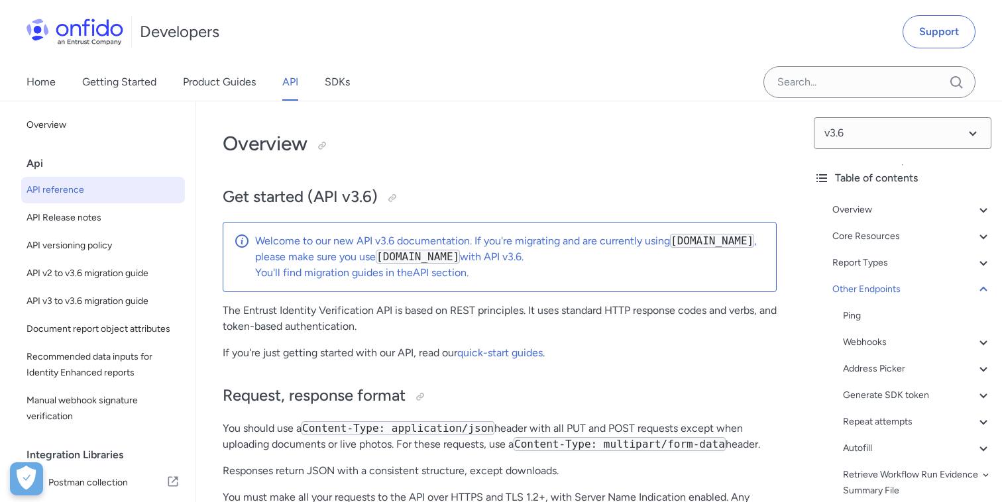
select select "http"
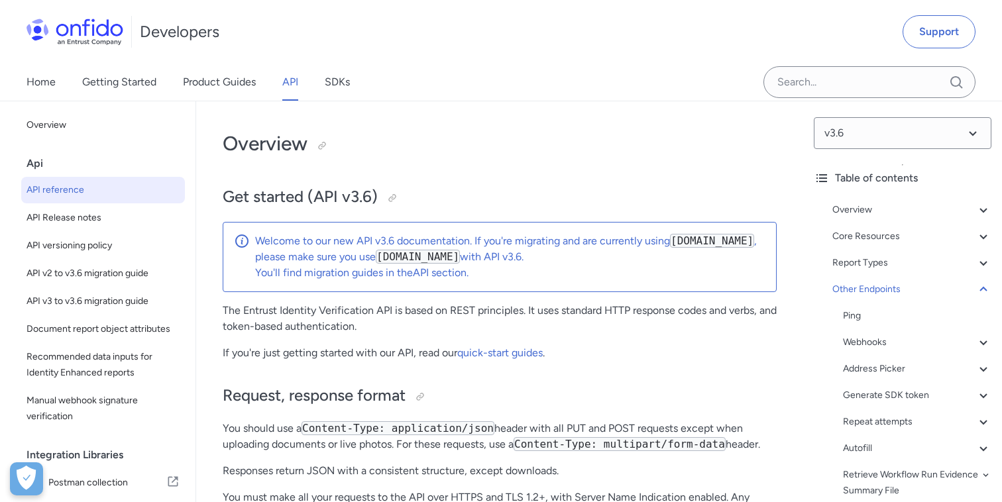
select select "http"
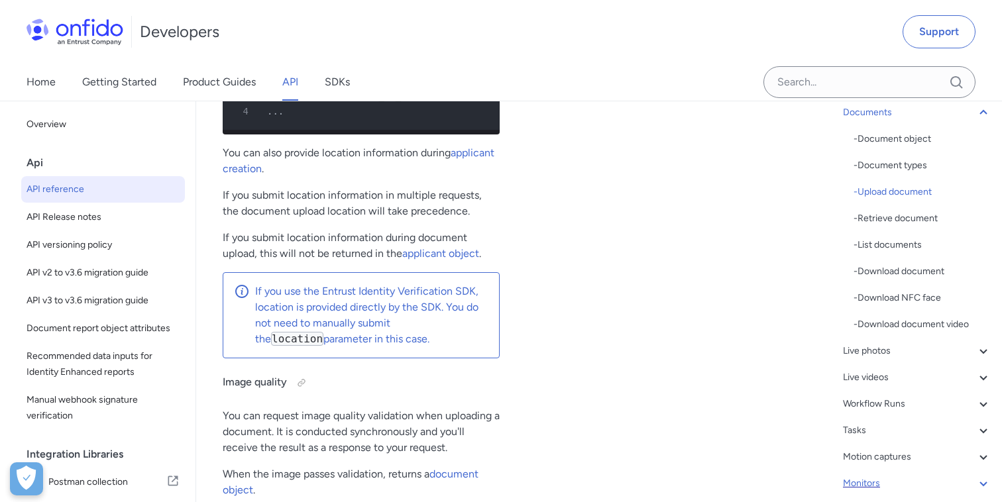
scroll to position [175, 0]
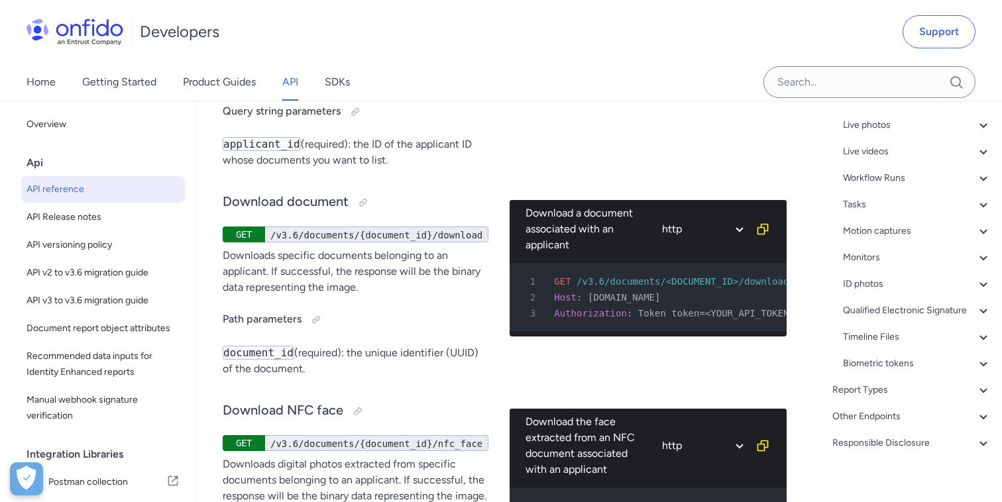
scroll to position [415, 0]
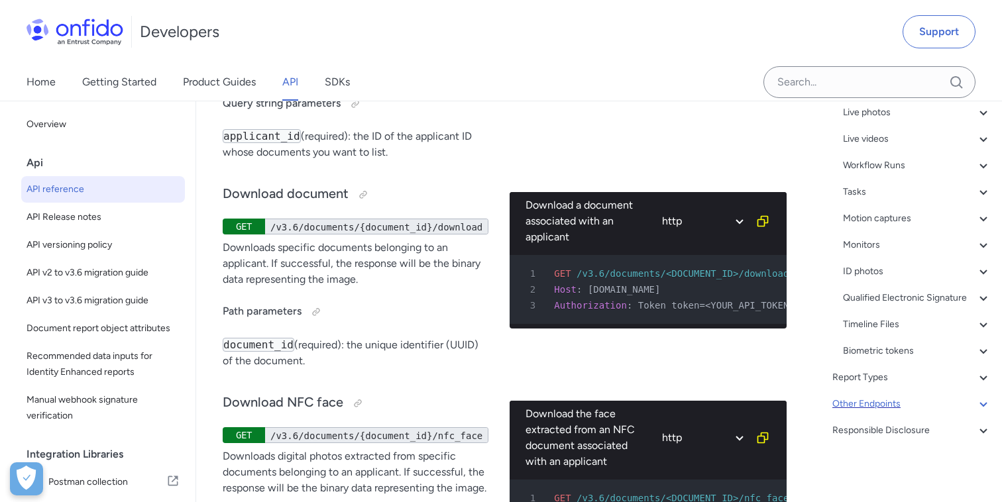
click at [871, 397] on div "Other Endpoints" at bounding box center [911, 404] width 159 height 16
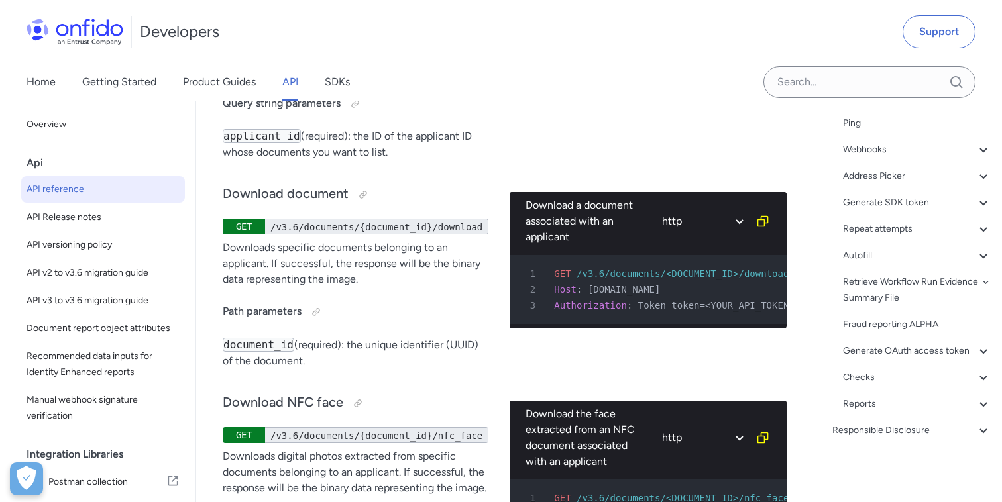
scroll to position [192, 0]
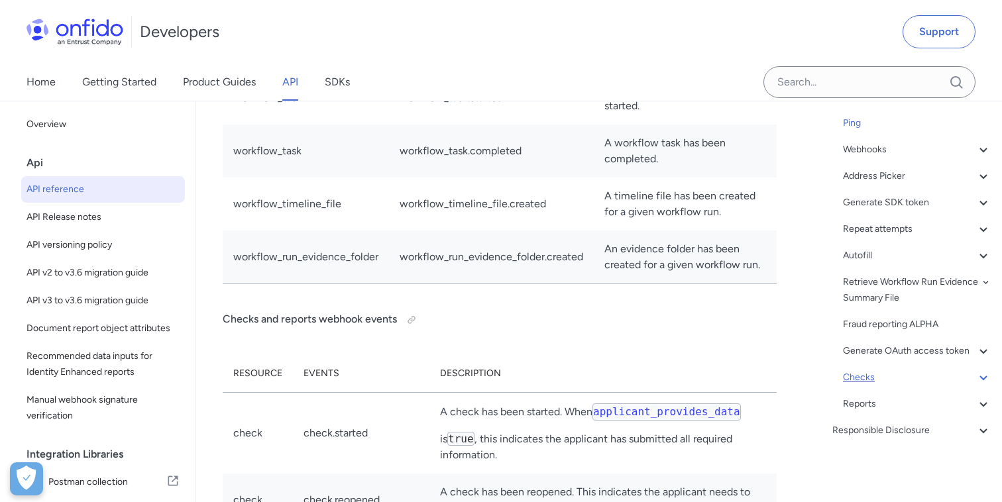
click at [867, 376] on div "Checks" at bounding box center [917, 378] width 148 height 16
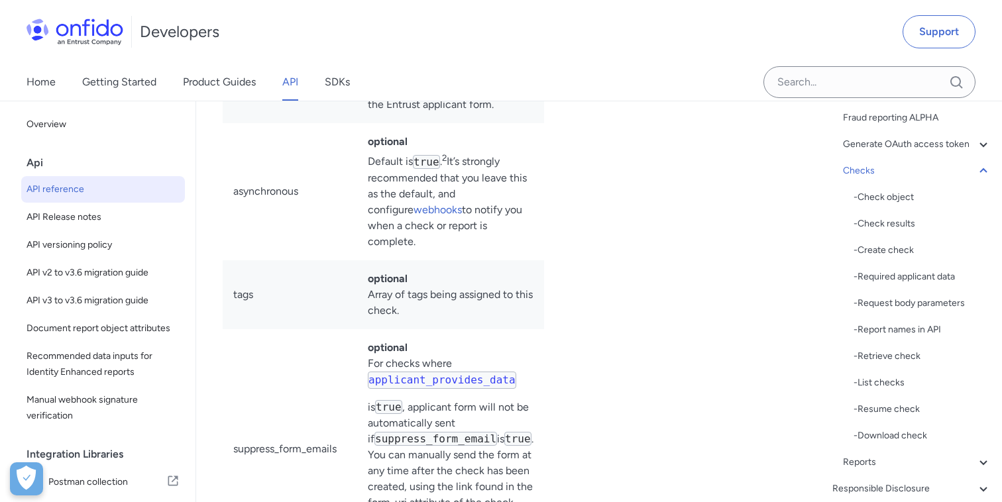
scroll to position [400, 0]
click at [893, 435] on div "- Download check" at bounding box center [923, 435] width 138 height 16
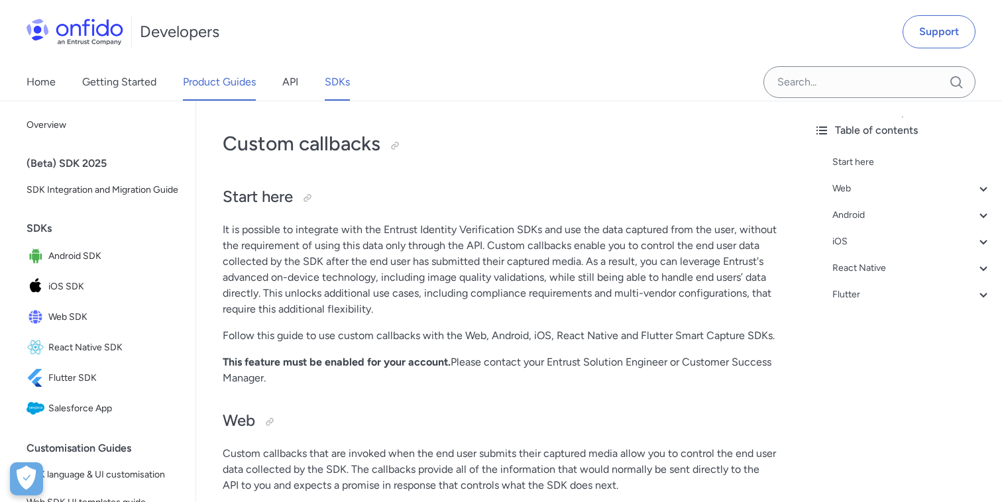
click at [218, 75] on link "Product Guides" at bounding box center [219, 82] width 73 height 37
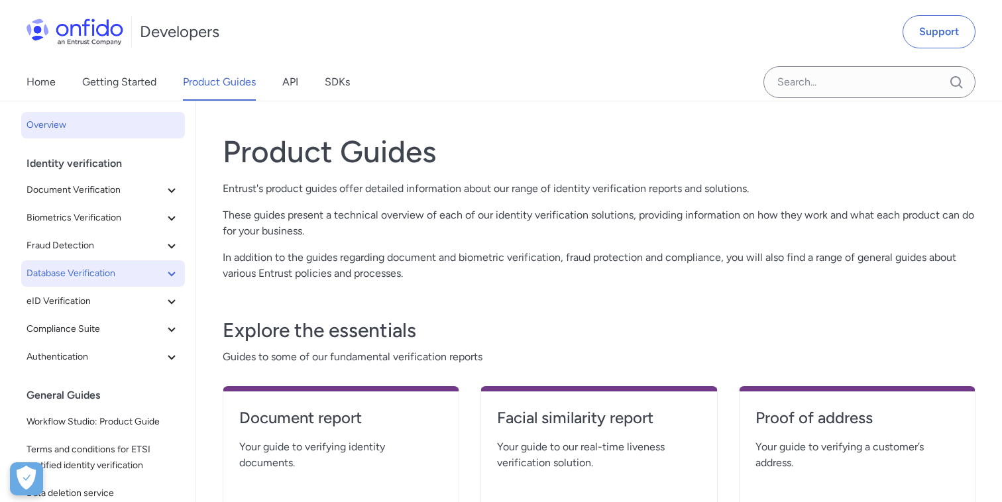
click at [171, 262] on button "Database Verification" at bounding box center [103, 273] width 164 height 27
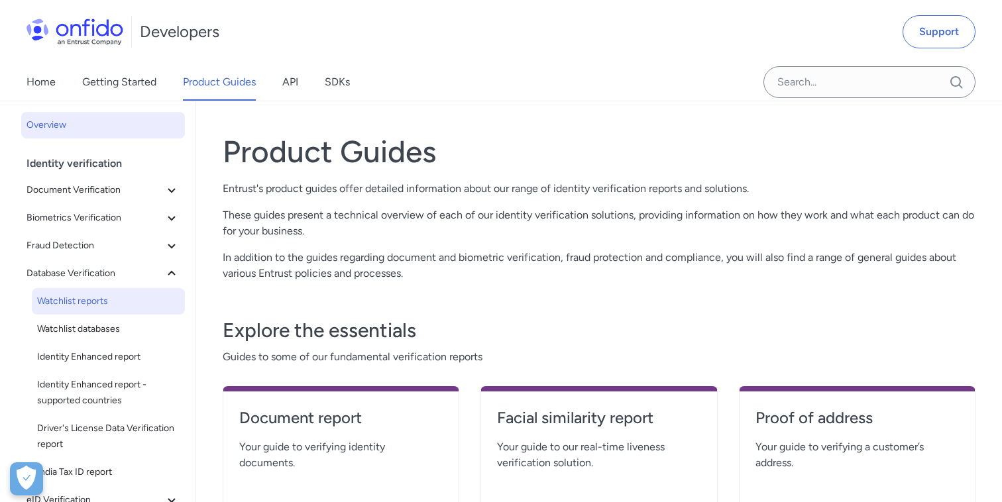
click at [107, 304] on span "Watchlist reports" at bounding box center [108, 302] width 142 height 16
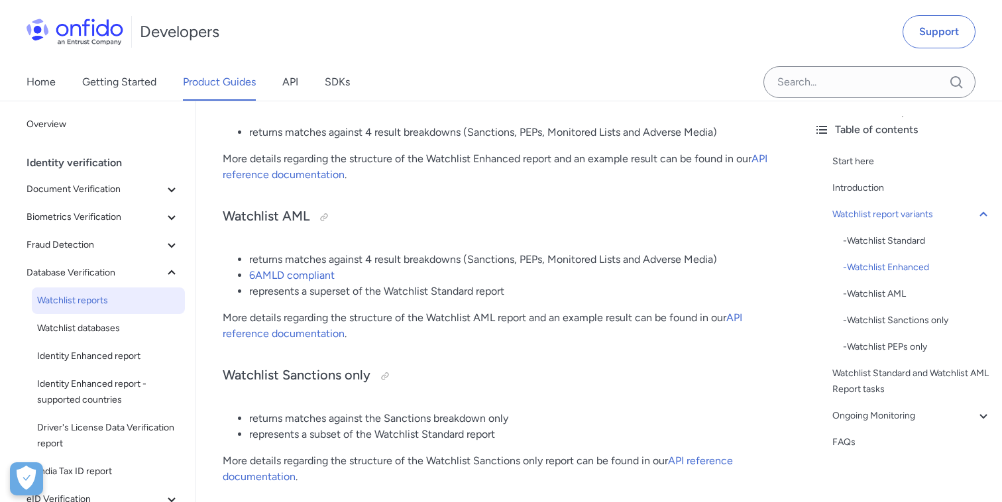
scroll to position [691, 0]
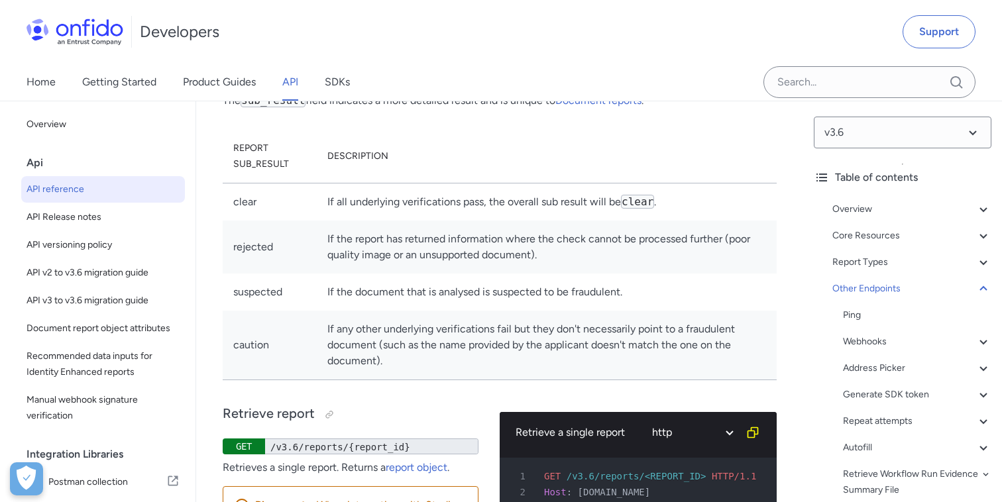
scroll to position [147053, 0]
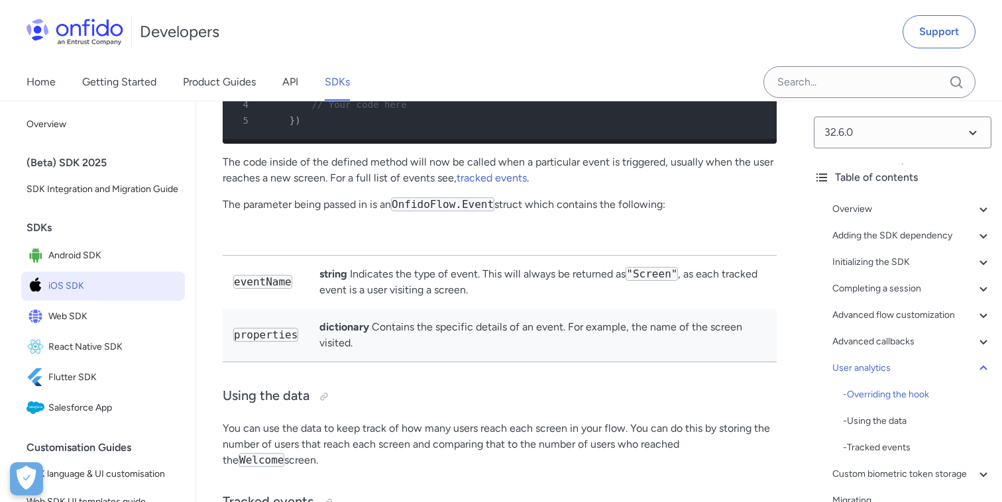
scroll to position [35578, 0]
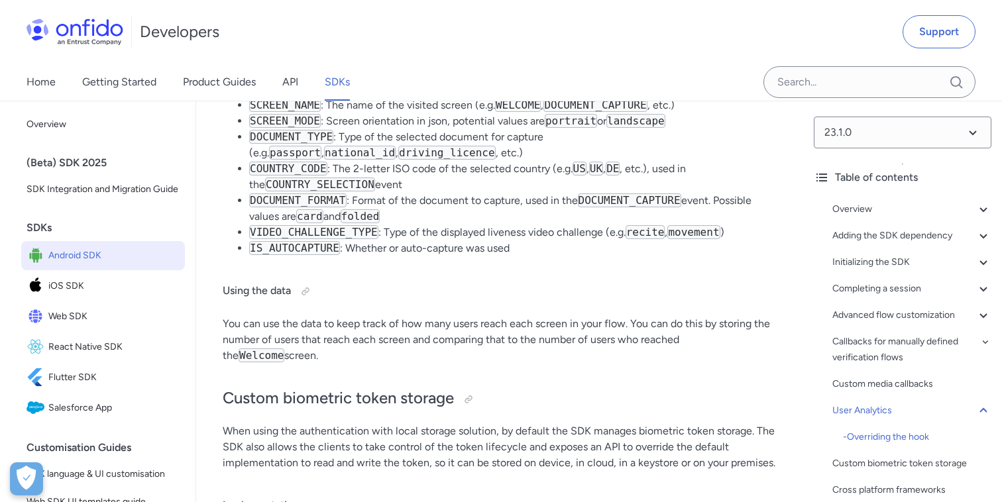
scroll to position [27486, 0]
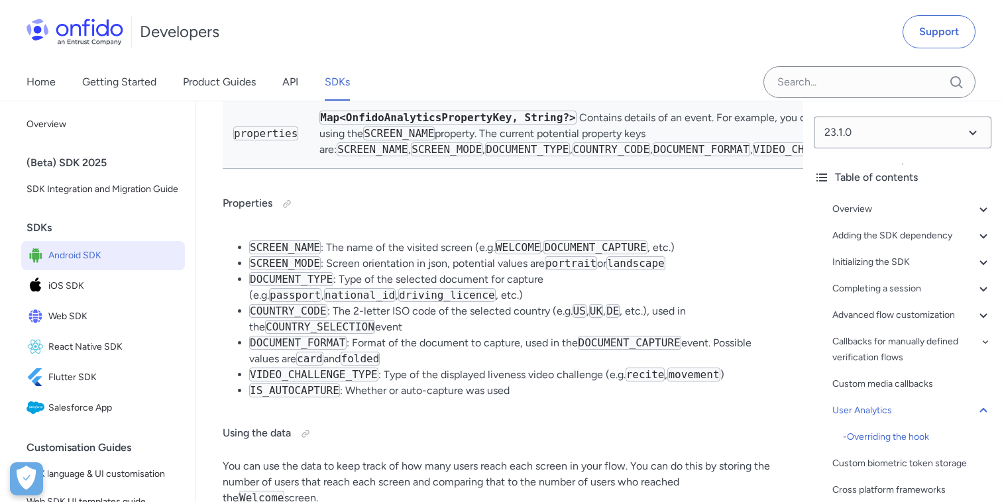
scroll to position [27360, 0]
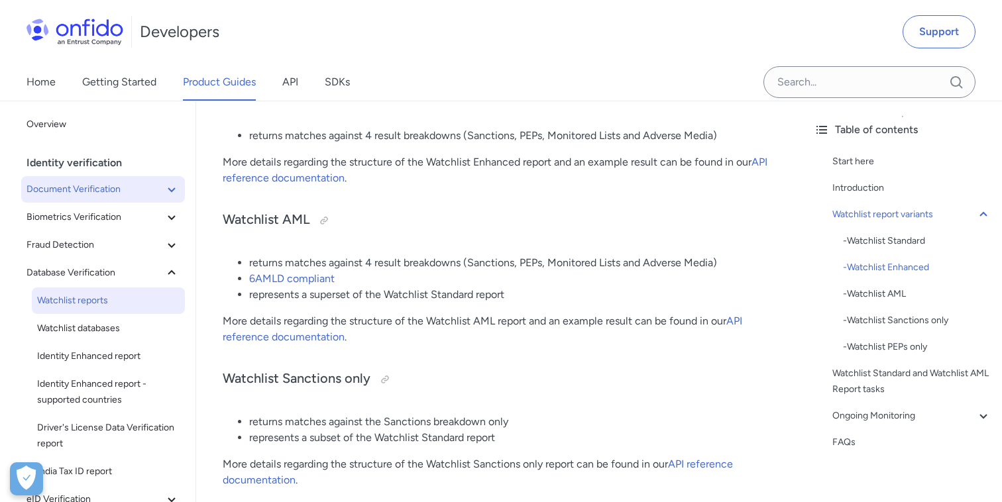
click at [164, 182] on icon at bounding box center [172, 190] width 16 height 16
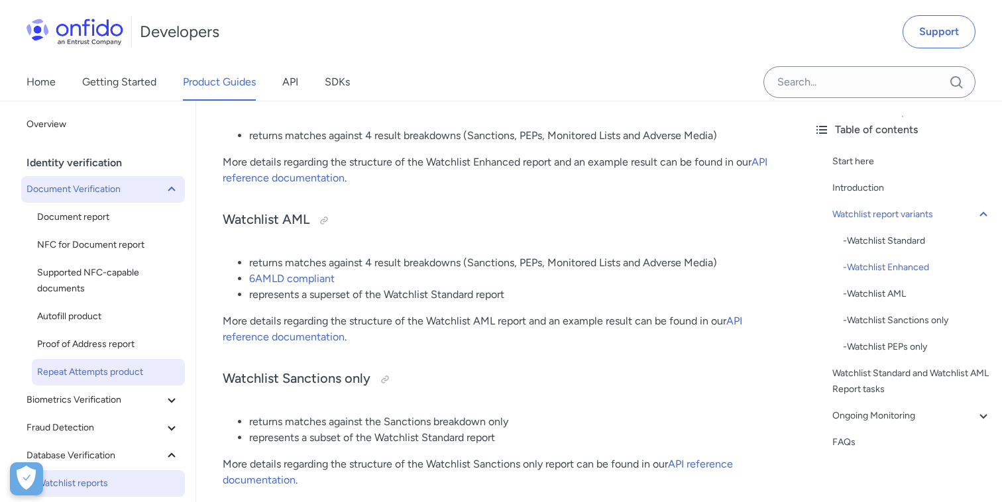
click at [98, 369] on span "Repeat Attempts product" at bounding box center [108, 372] width 142 height 16
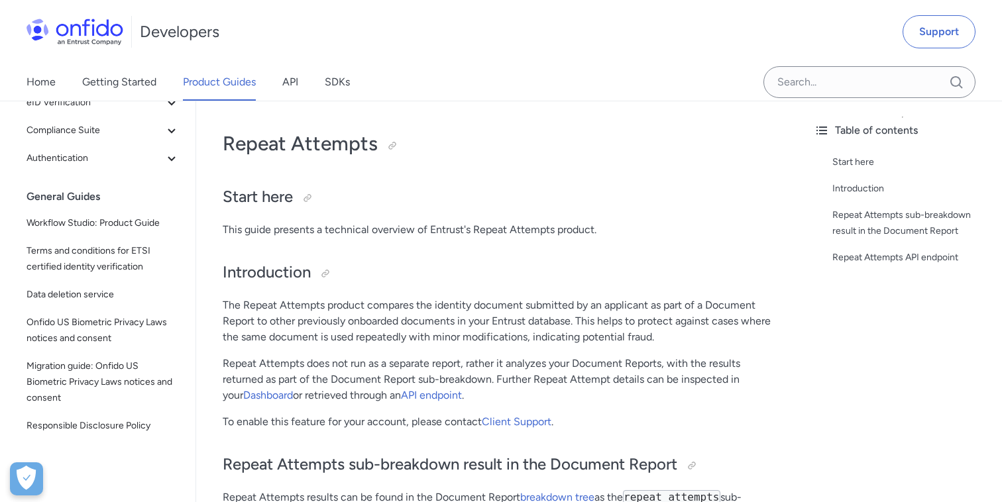
scroll to position [383, 0]
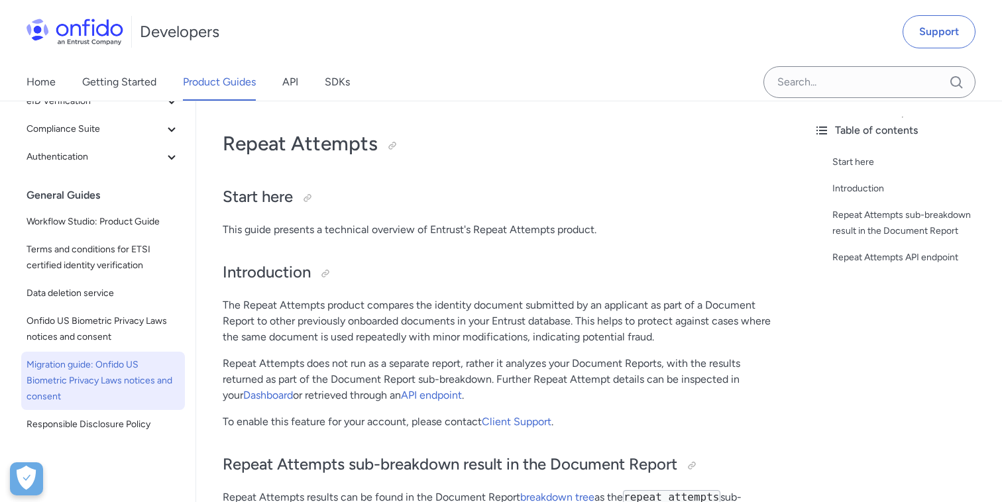
click at [103, 368] on span "Migration guide: Onfido US Biometric Privacy Laws notices and consent" at bounding box center [103, 381] width 153 height 48
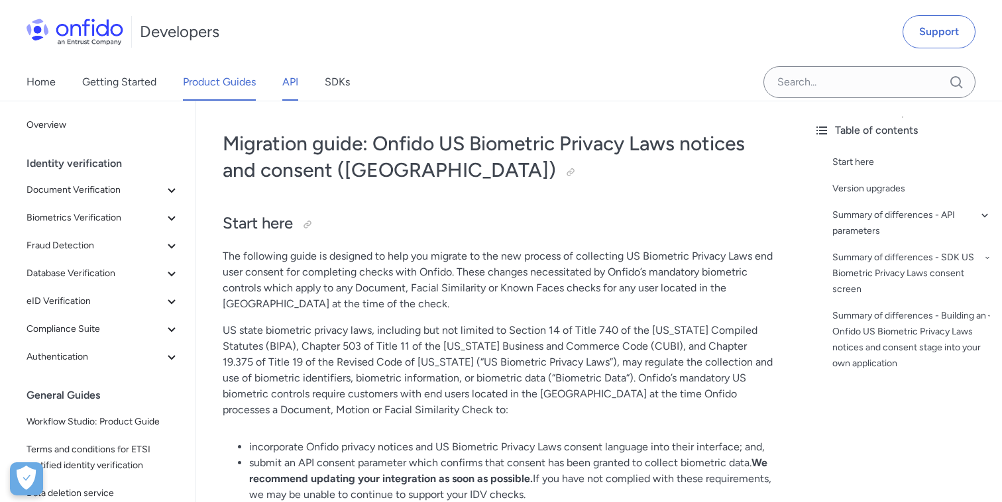
click at [294, 83] on link "API" at bounding box center [290, 82] width 16 height 37
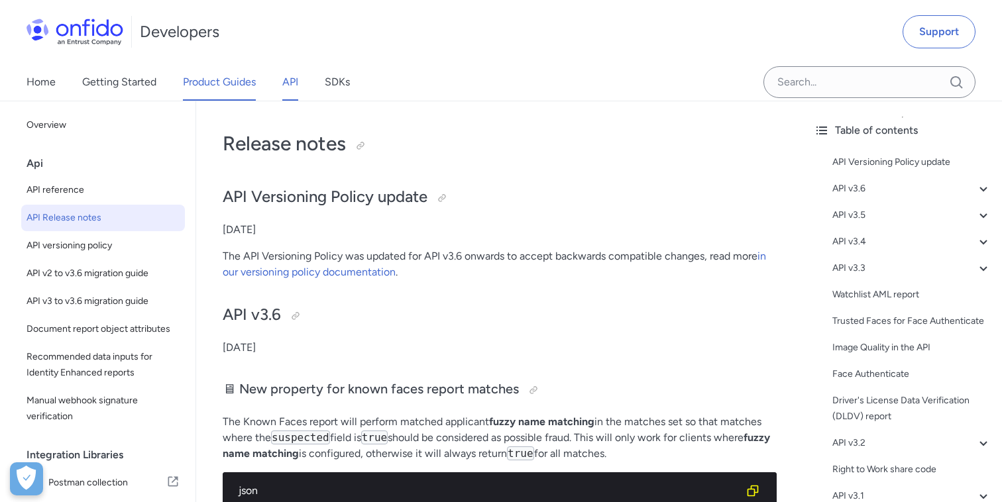
click at [192, 82] on link "Product Guides" at bounding box center [219, 82] width 73 height 37
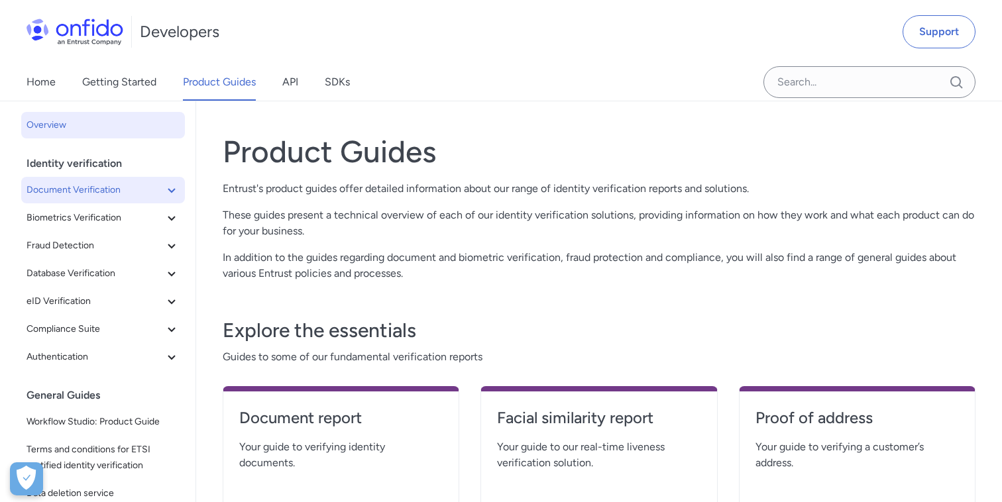
click at [168, 192] on icon at bounding box center [172, 190] width 16 height 16
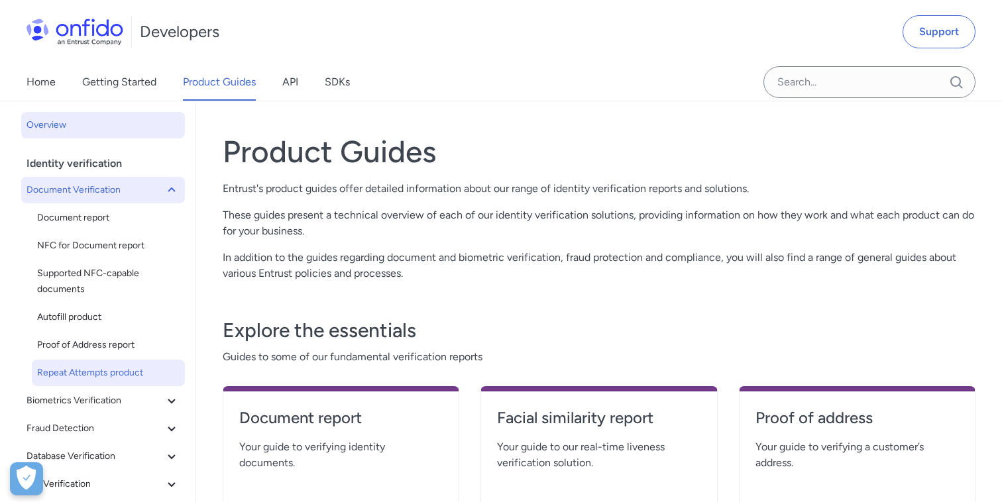
click at [103, 368] on span "Repeat Attempts product" at bounding box center [108, 373] width 142 height 16
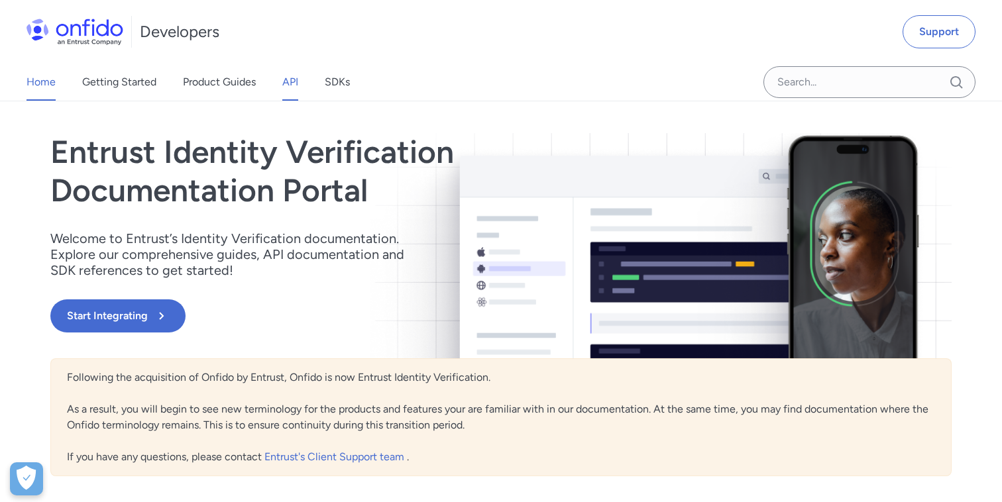
click at [296, 80] on link "API" at bounding box center [290, 82] width 16 height 37
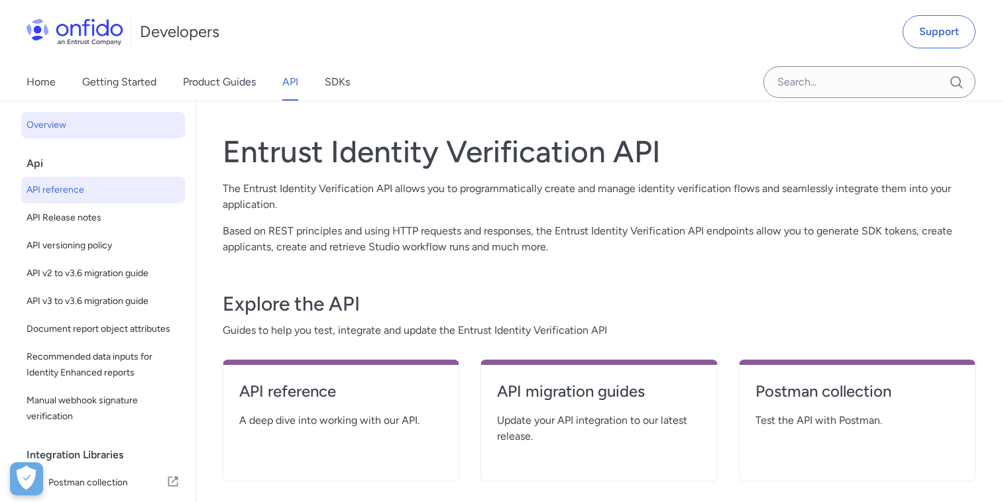
click at [70, 200] on link "API reference" at bounding box center [103, 190] width 164 height 27
select select "http"
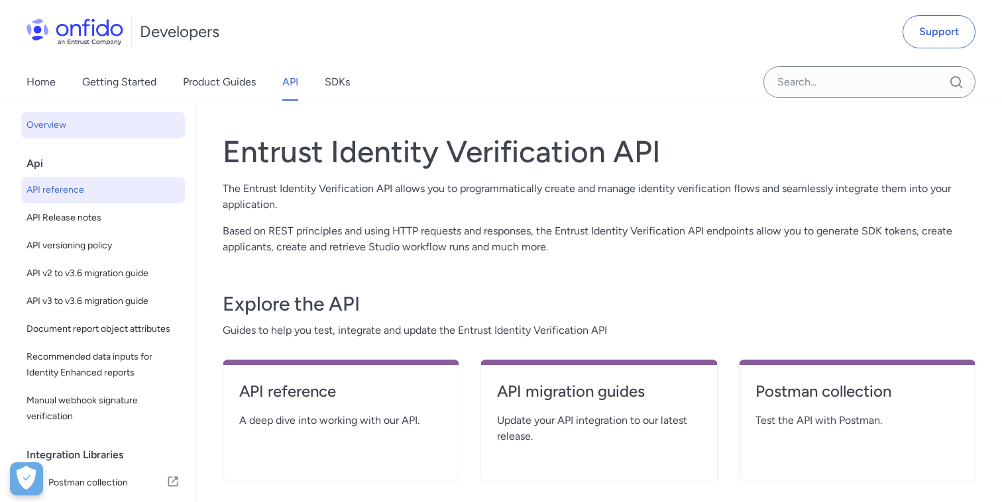
select select "http"
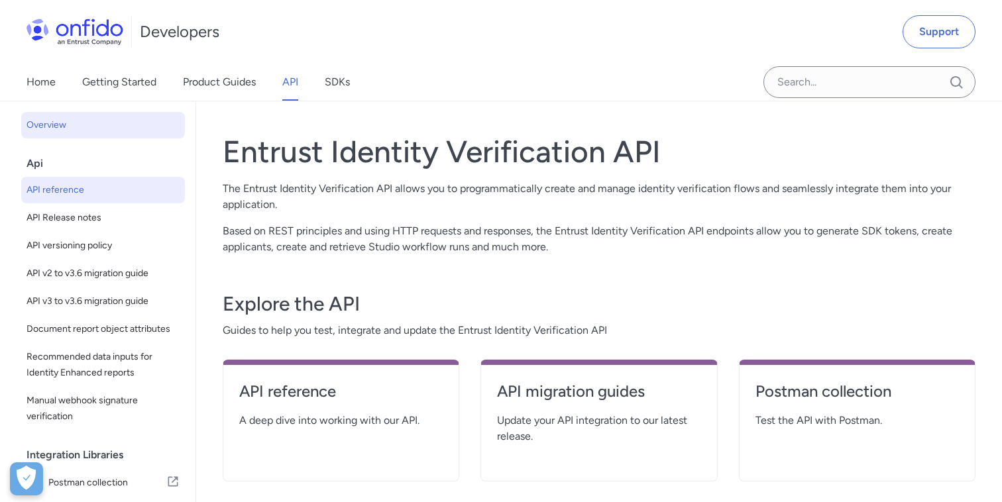
select select "http"
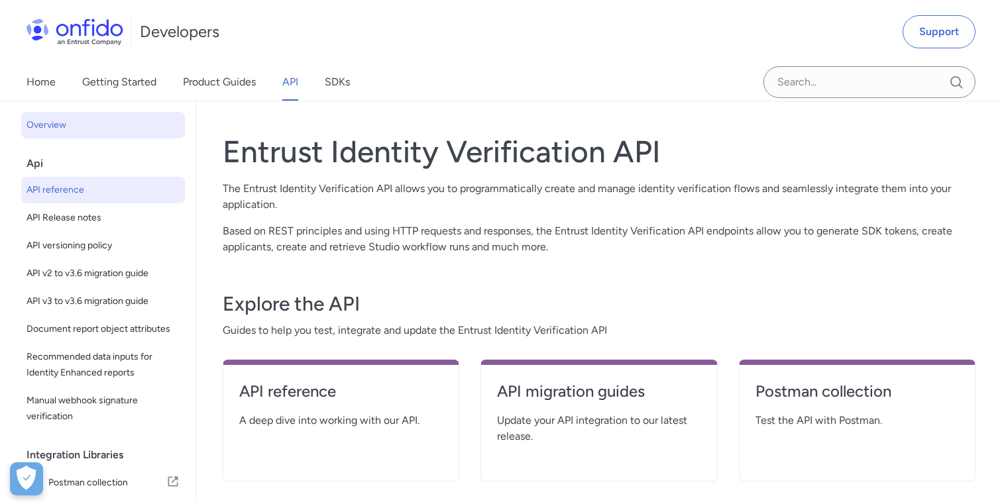
select select "http"
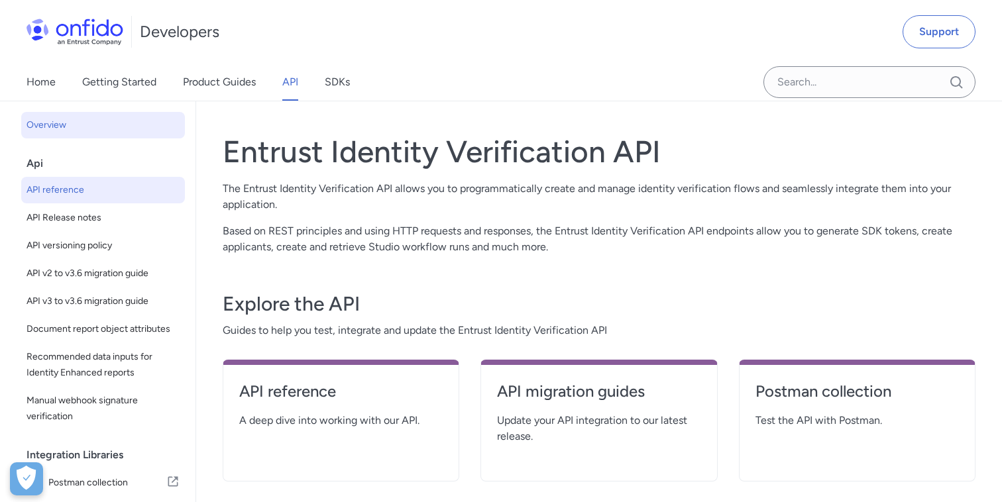
select select "http"
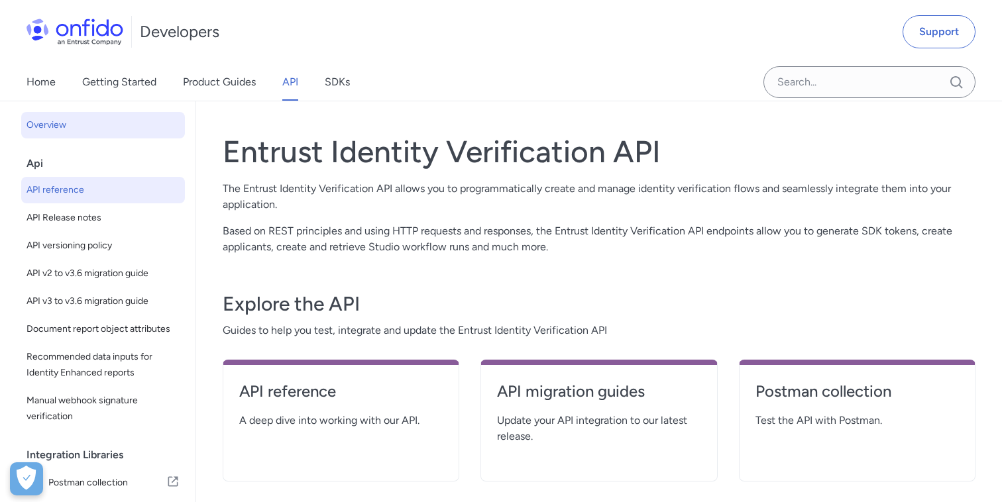
select select "http"
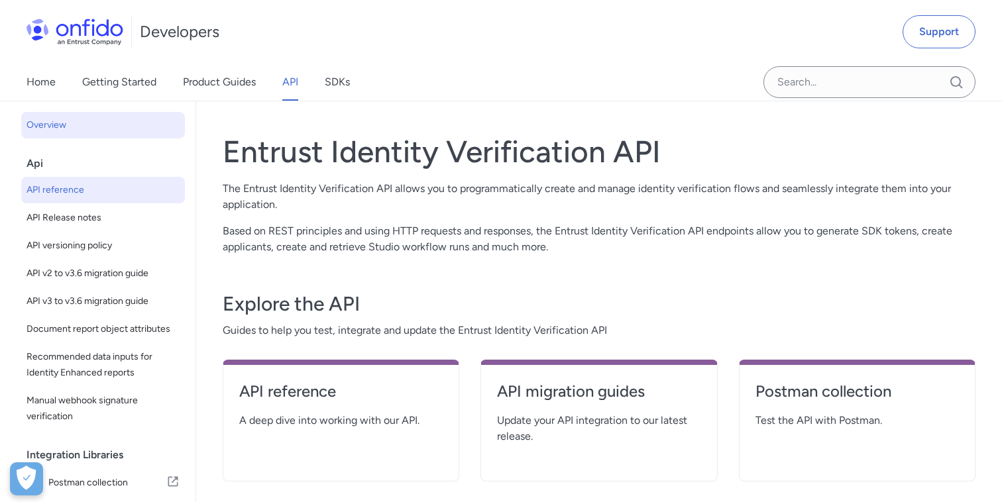
select select "http"
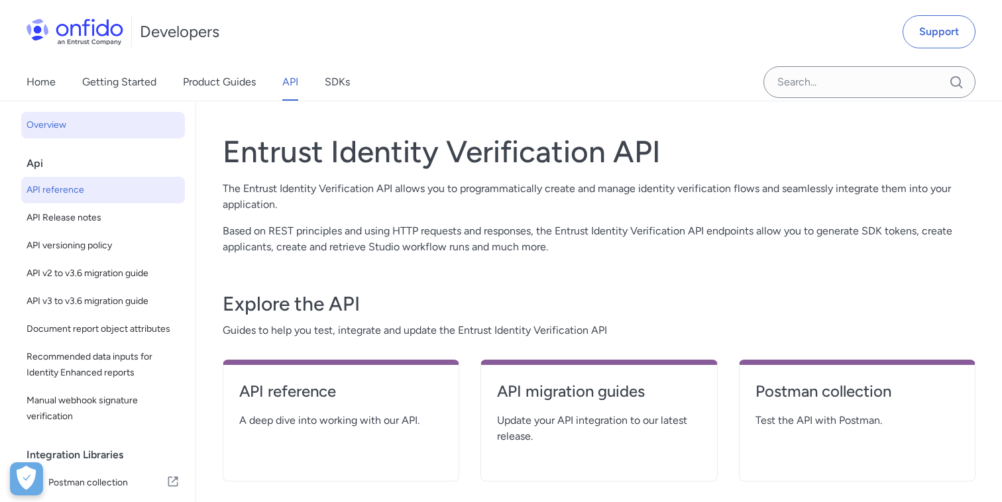
select select "http"
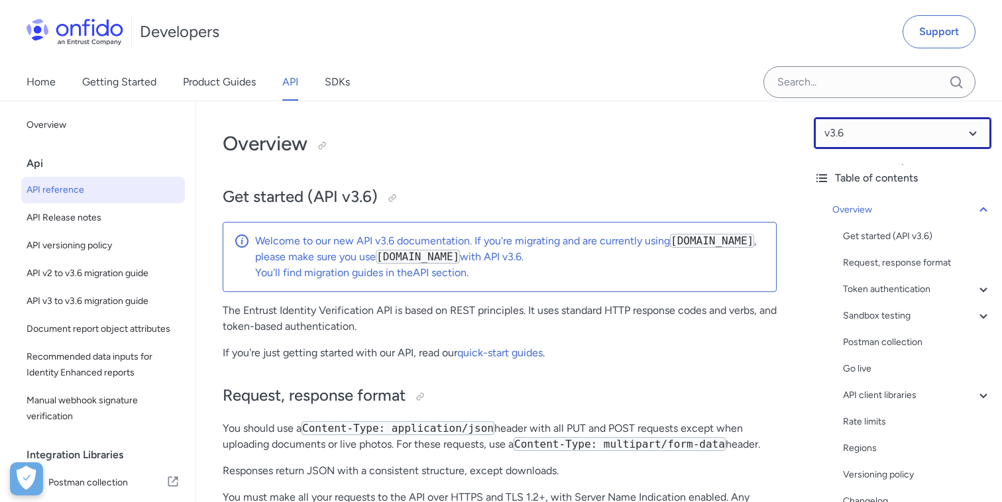
click at [944, 133] on select at bounding box center [903, 133] width 178 height 32
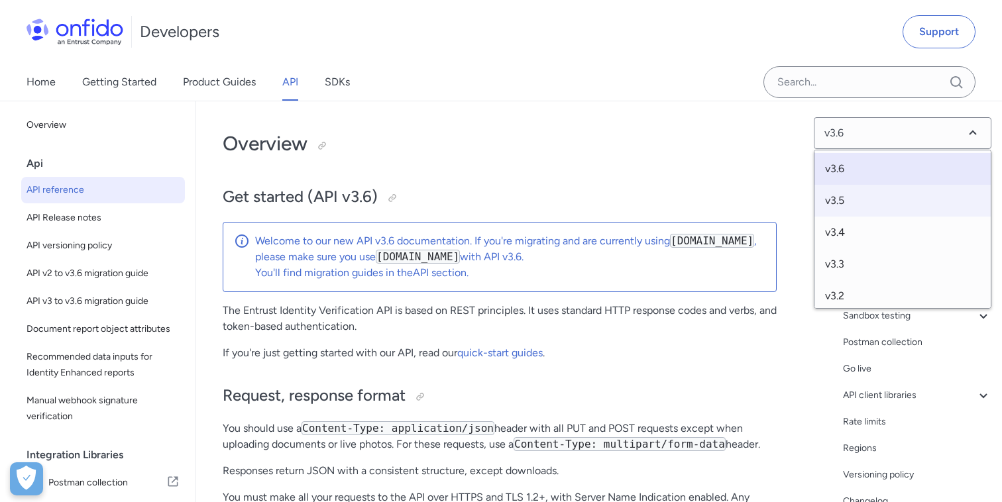
click at [848, 197] on span "v3.5" at bounding box center [902, 201] width 176 height 32
select select "3.5.0"
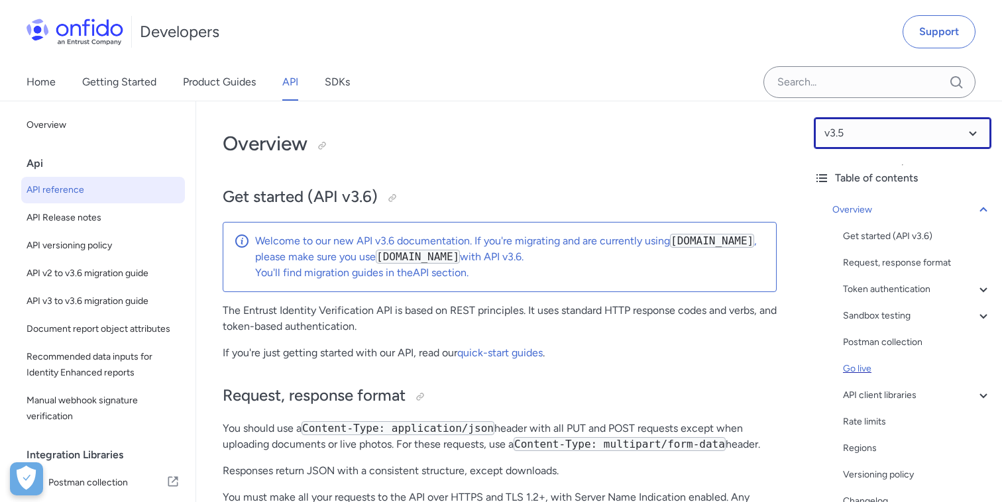
scroll to position [23, 0]
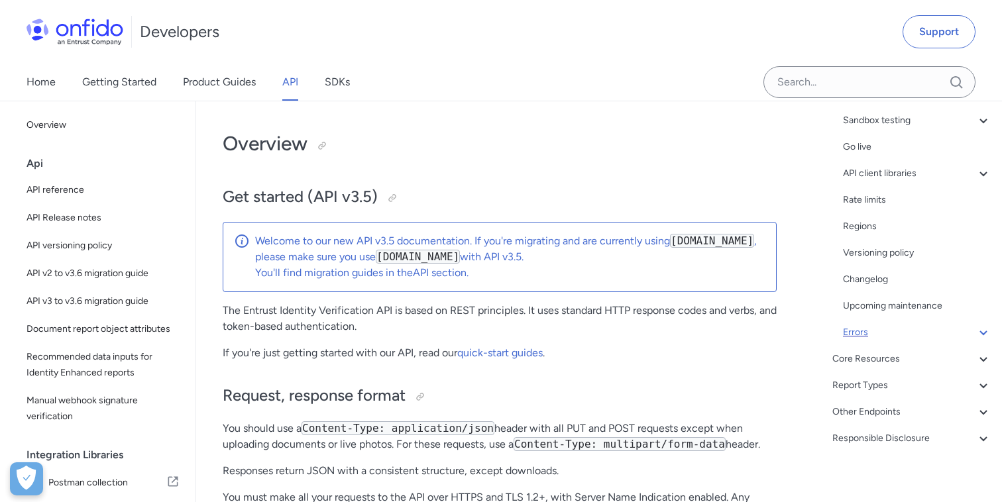
scroll to position [203, 0]
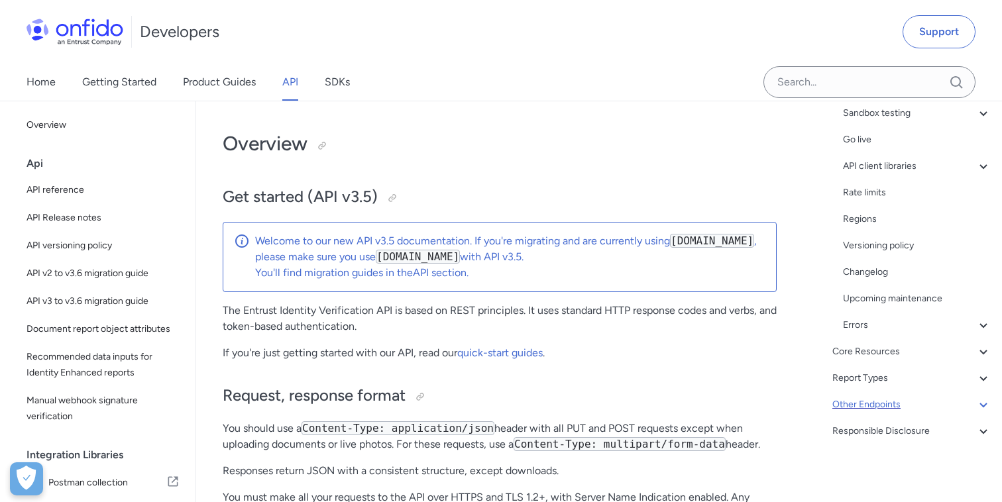
click at [867, 402] on div "Other Endpoints" at bounding box center [911, 405] width 159 height 16
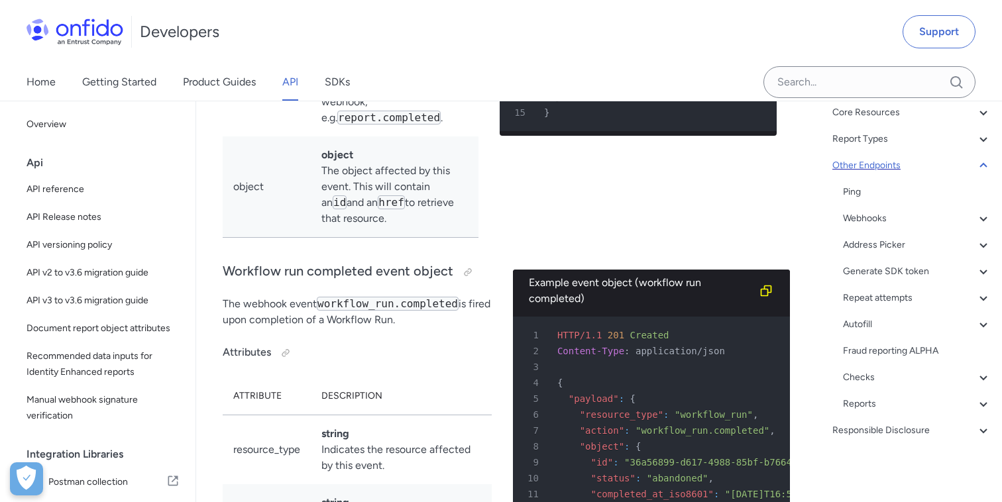
scroll to position [123, 0]
click at [879, 298] on div "Repeat attempts" at bounding box center [917, 298] width 148 height 16
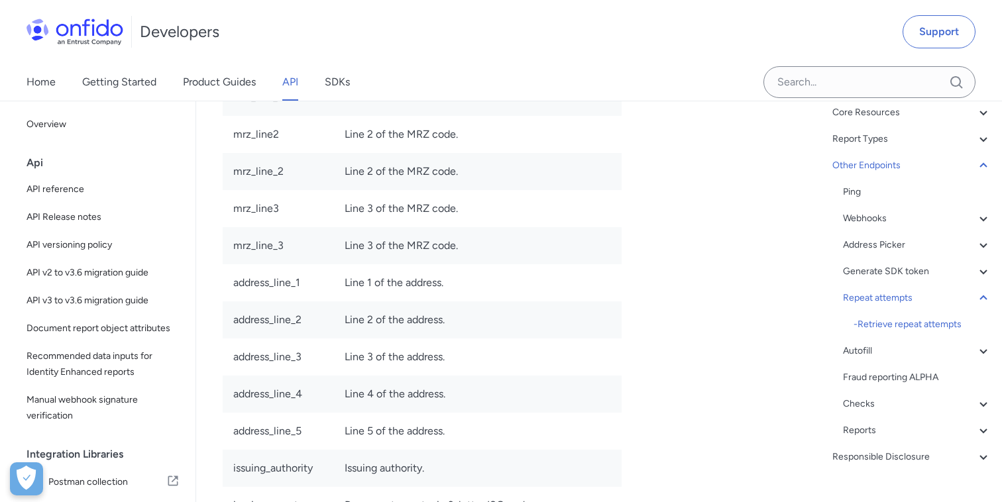
scroll to position [119644, 0]
copy span "report_id"
click at [137, 91] on link "Getting Started" at bounding box center [119, 82] width 74 height 37
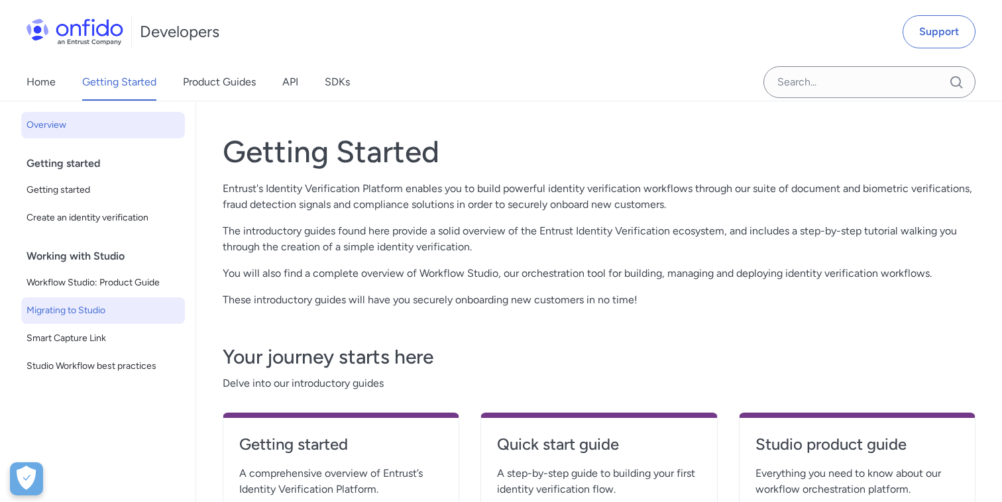
click at [110, 314] on span "Migrating to Studio" at bounding box center [103, 311] width 153 height 16
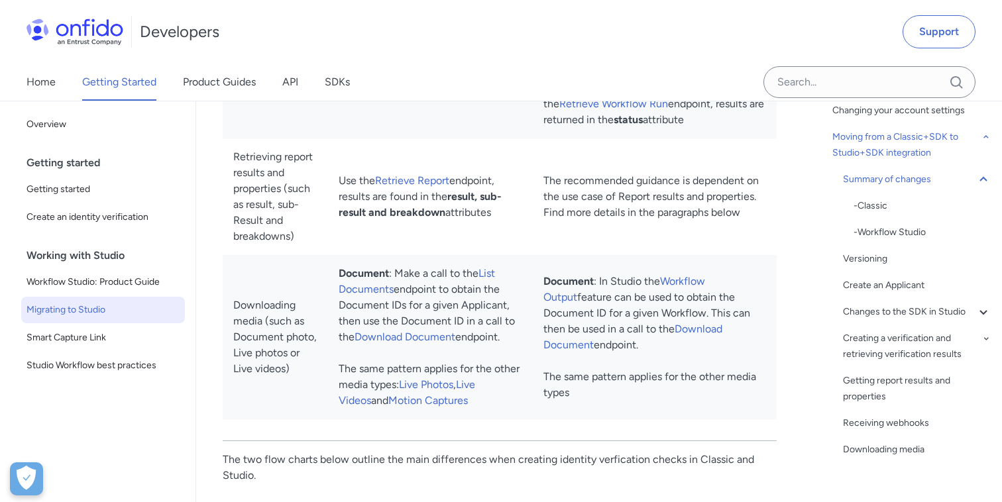
scroll to position [97, 0]
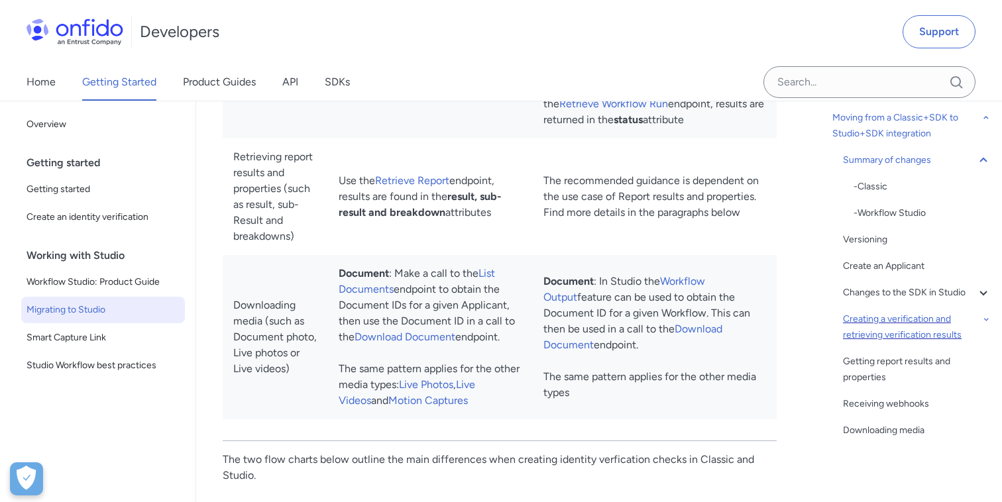
click at [895, 329] on div "Creating a verification and retrieving verification results" at bounding box center [917, 327] width 148 height 32
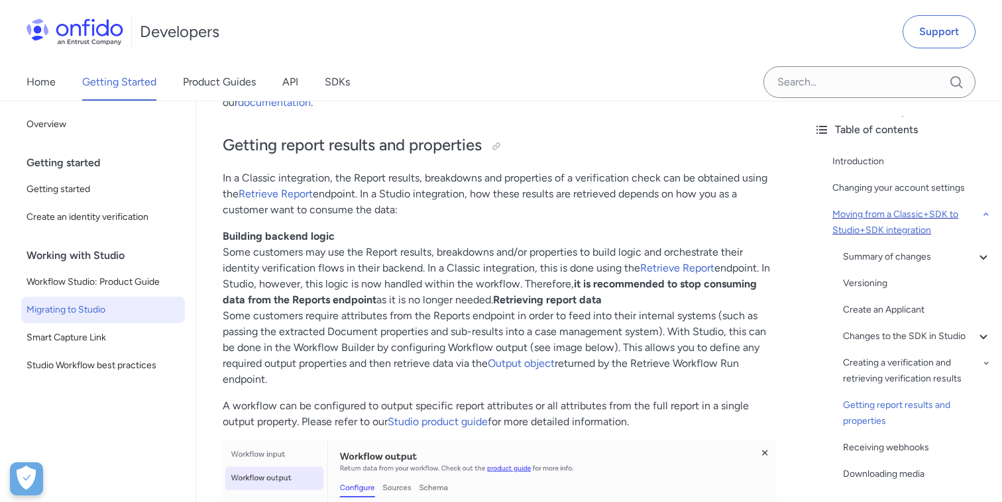
scroll to position [4520, 0]
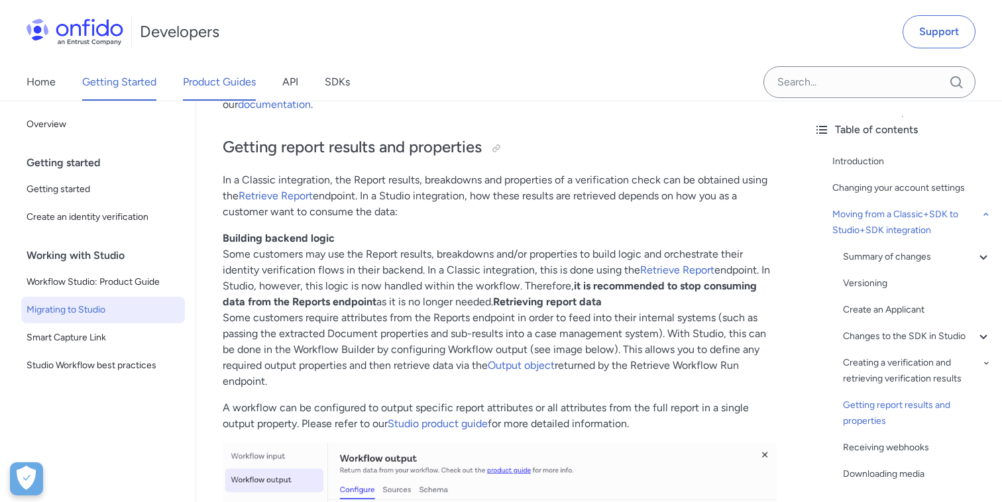
click at [203, 87] on link "Product Guides" at bounding box center [219, 82] width 73 height 37
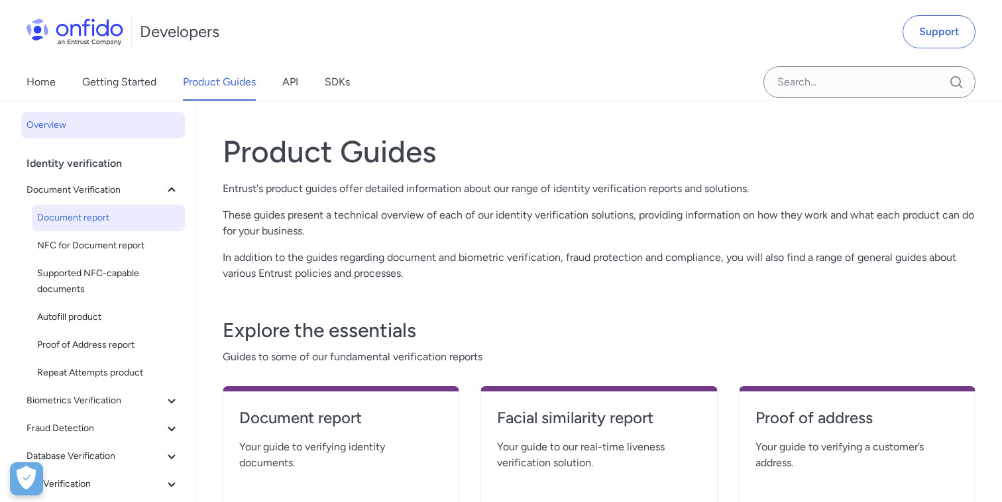
click at [96, 229] on link "Document report" at bounding box center [108, 218] width 153 height 27
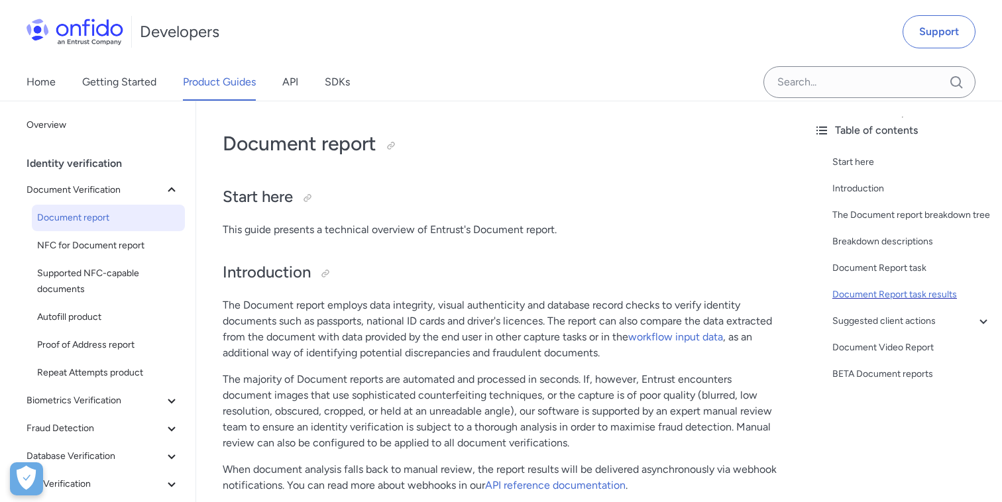
click at [889, 294] on div "Document Report task results" at bounding box center [911, 295] width 159 height 16
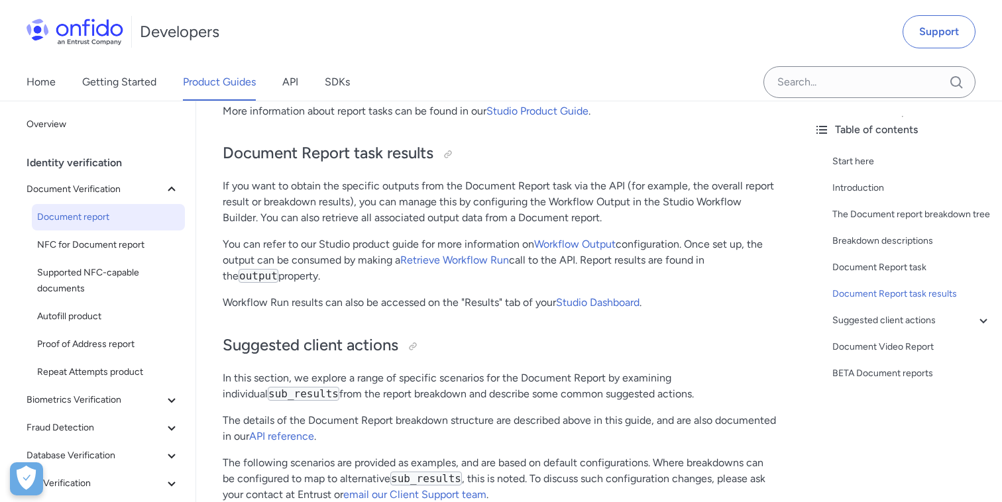
click at [708, 245] on p "You can refer to our Studio product guide for more information on Workflow Outp…" at bounding box center [500, 261] width 554 height 48
click at [704, 247] on p "You can refer to our Studio product guide for more information on Workflow Outp…" at bounding box center [500, 261] width 554 height 48
click at [263, 280] on p "You can refer to our Studio product guide for more information on Workflow Outp…" at bounding box center [500, 261] width 554 height 48
copy p "Once set up, the output can be consumed by making a Retrieve Workflow Run call …"
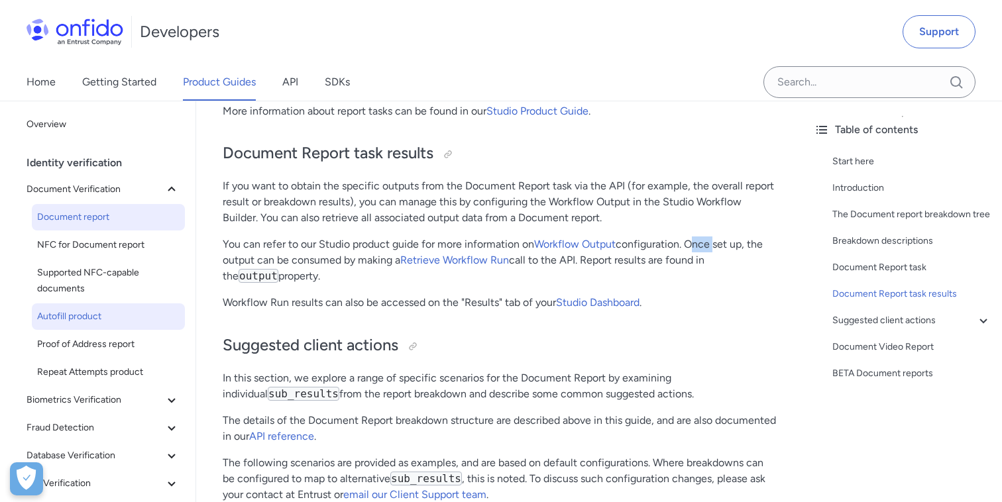
click at [92, 315] on span "Autofill product" at bounding box center [108, 317] width 142 height 16
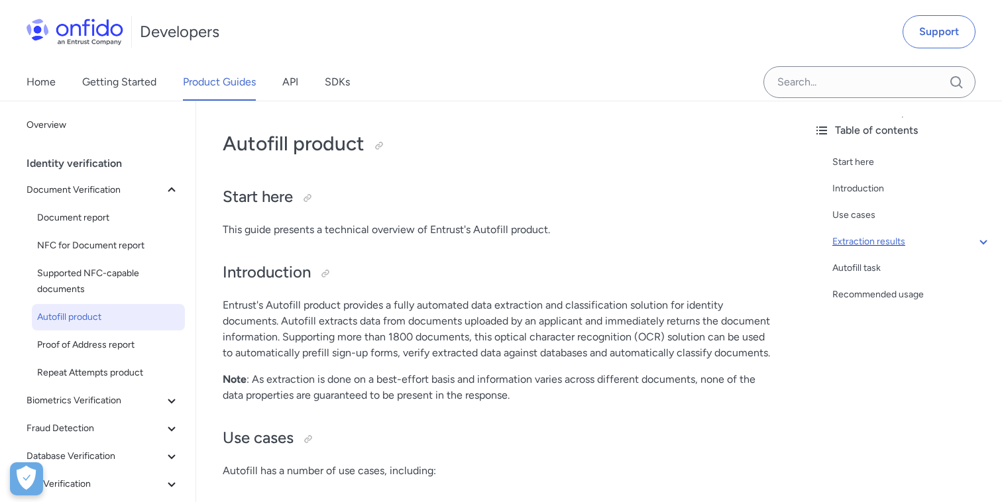
click at [856, 240] on div "Extraction results" at bounding box center [911, 242] width 159 height 16
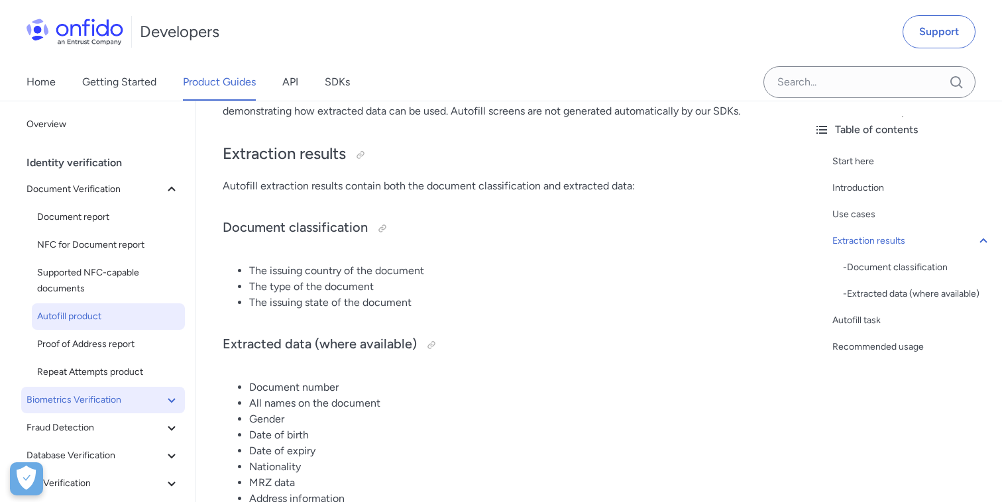
click at [108, 399] on span "Biometrics Verification" at bounding box center [95, 400] width 137 height 16
click at [101, 420] on span "Facial Similarity reports" at bounding box center [108, 428] width 142 height 16
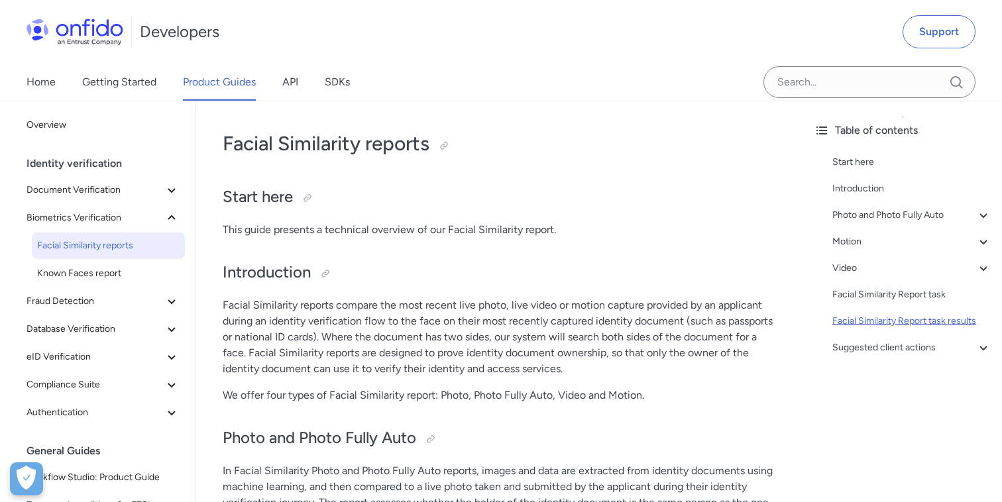
click at [865, 324] on div "Facial Similarity Report task results" at bounding box center [911, 321] width 159 height 16
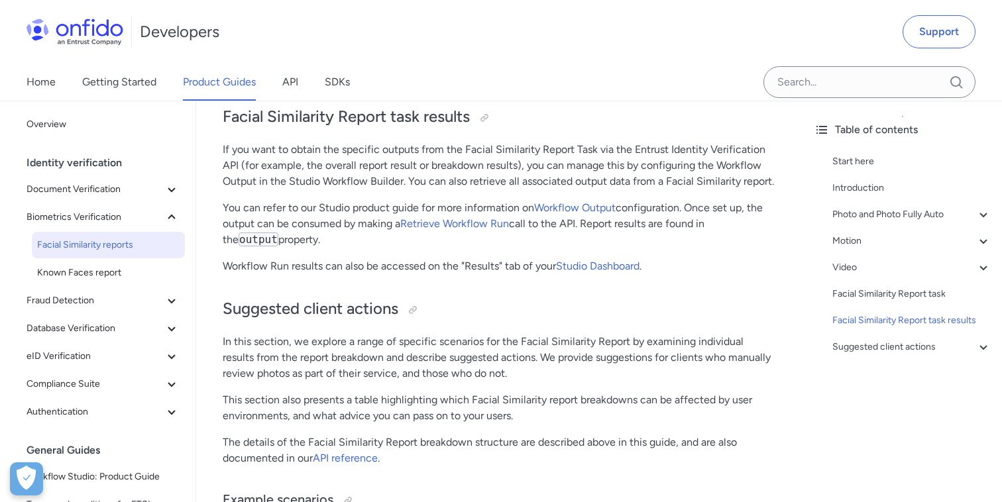
scroll to position [6023, 0]
